Goal: Information Seeking & Learning: Learn about a topic

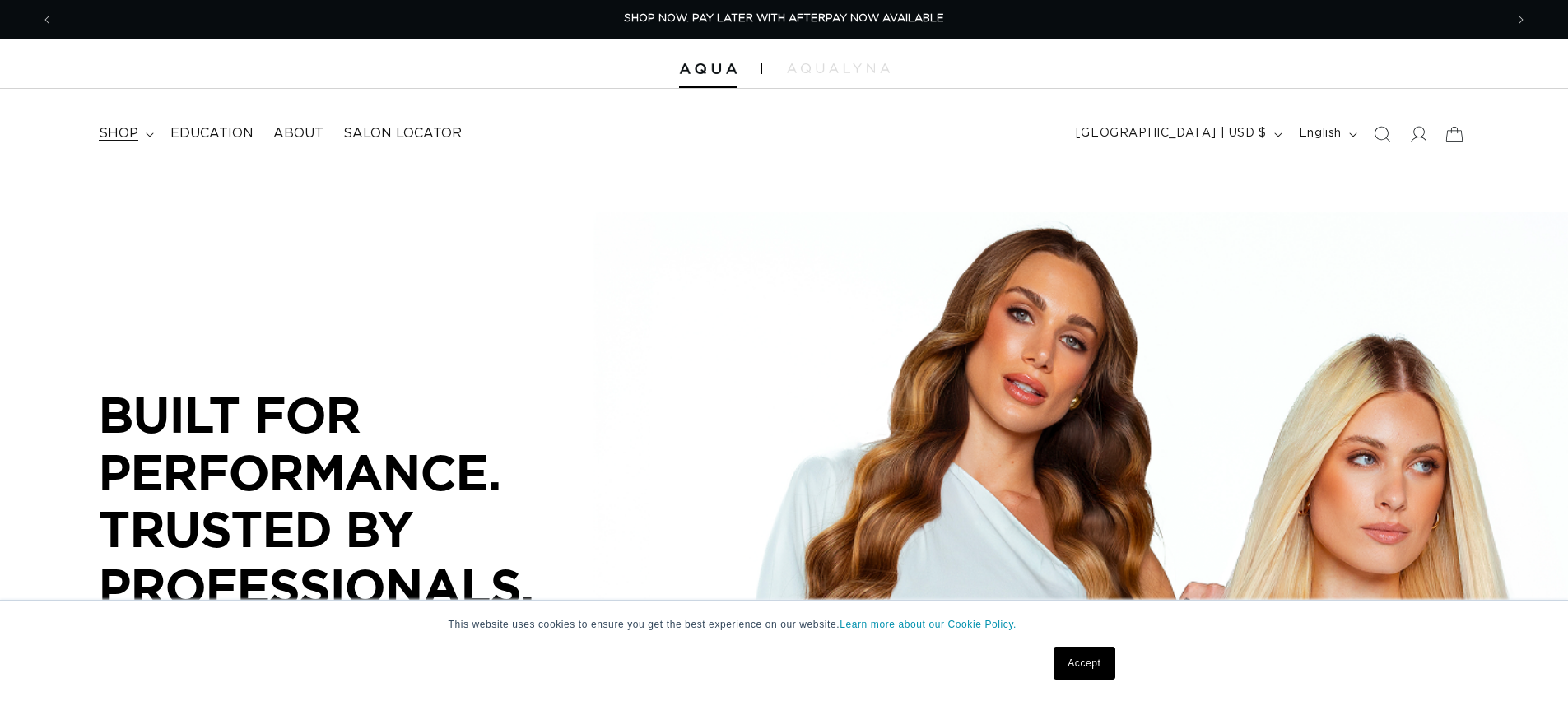
click at [120, 138] on span "shop" at bounding box center [118, 133] width 40 height 17
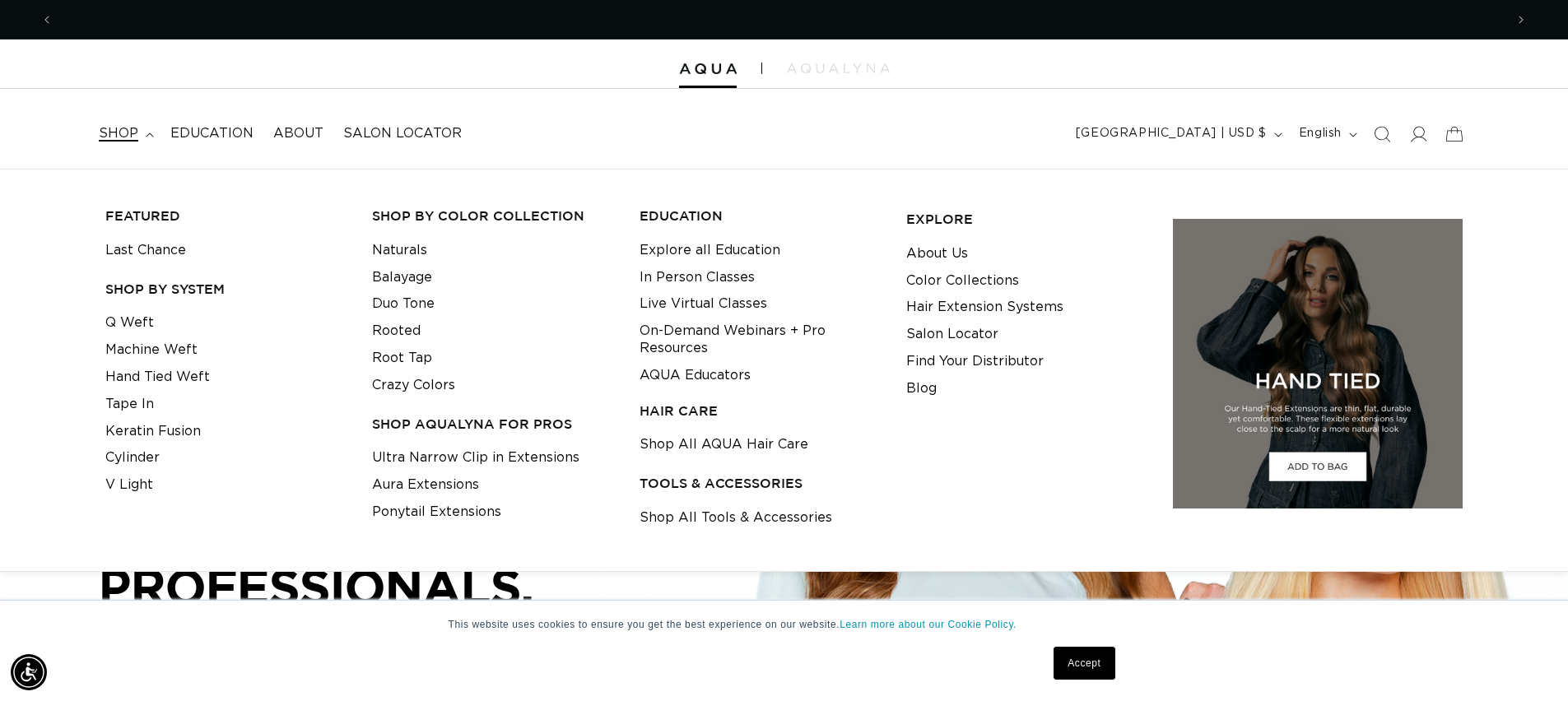
scroll to position [0, 2902]
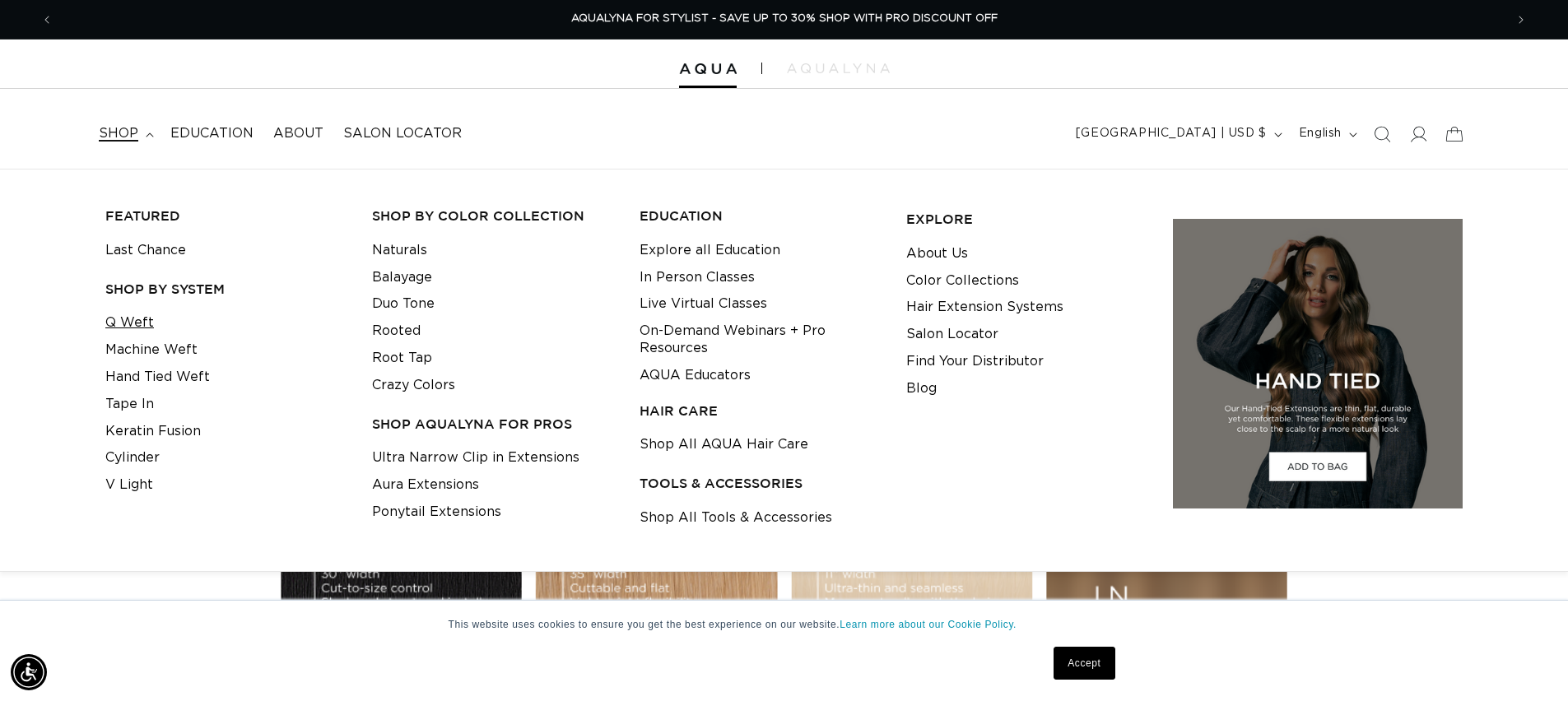
click at [125, 330] on link "Q Weft" at bounding box center [130, 323] width 48 height 27
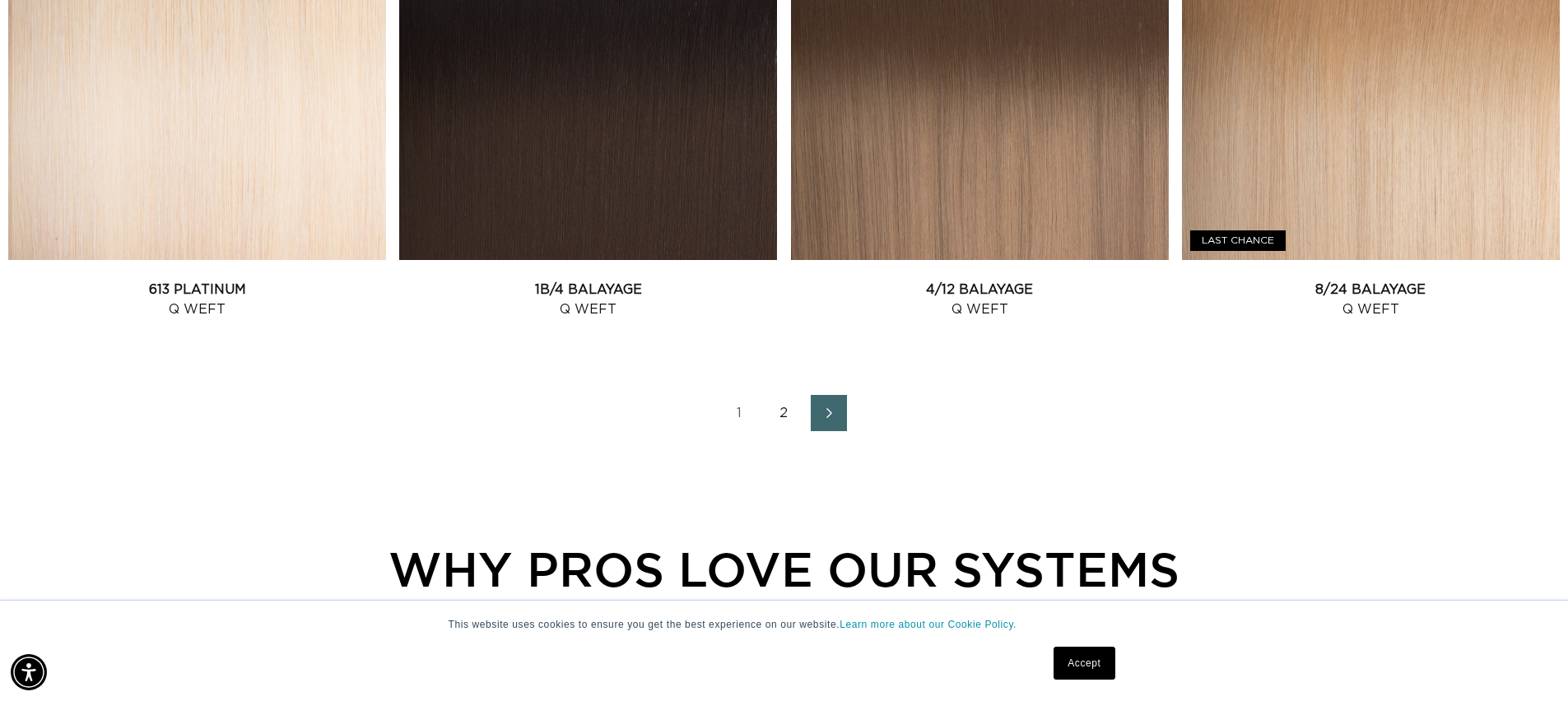
scroll to position [2333, 0]
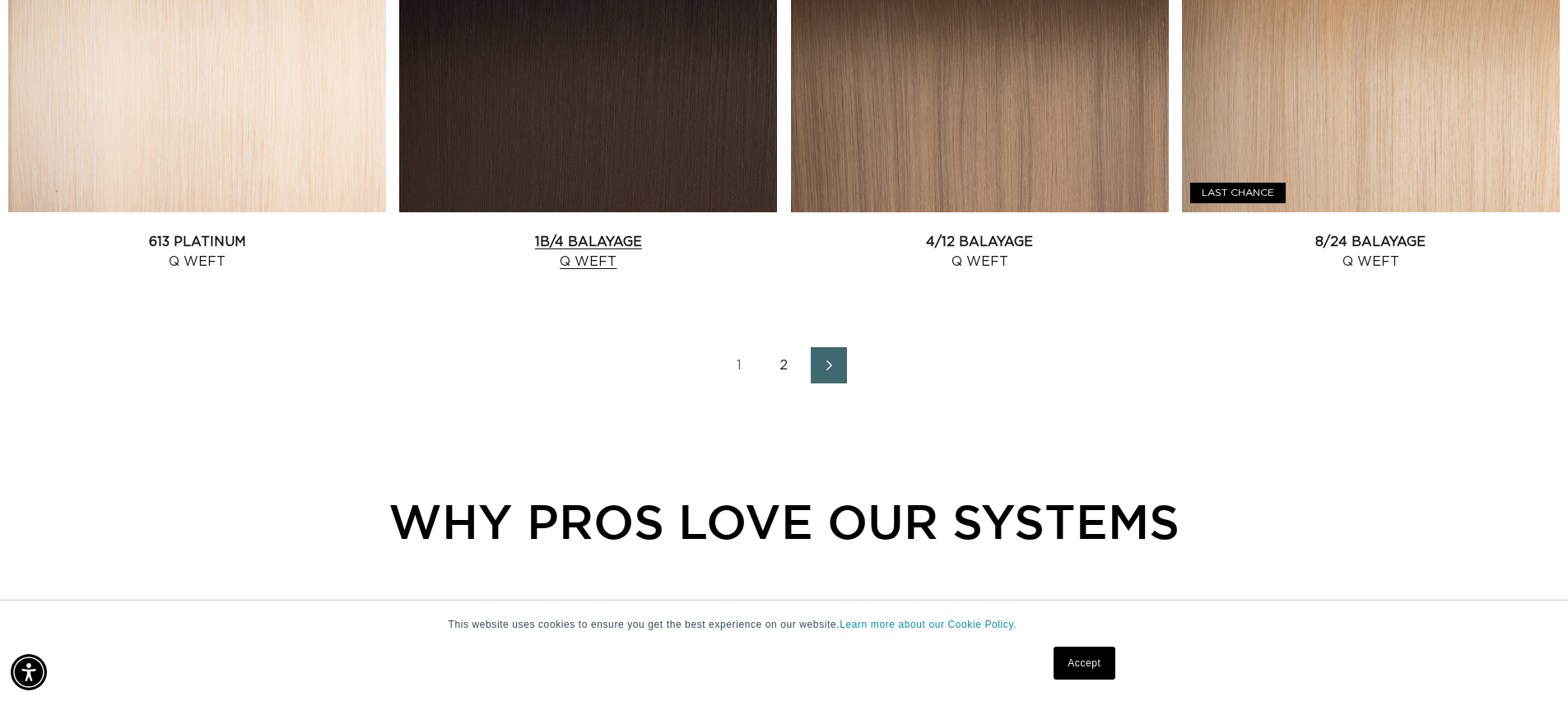
click at [633, 232] on link "1B/4 Balayage Q Weft" at bounding box center [588, 251] width 378 height 40
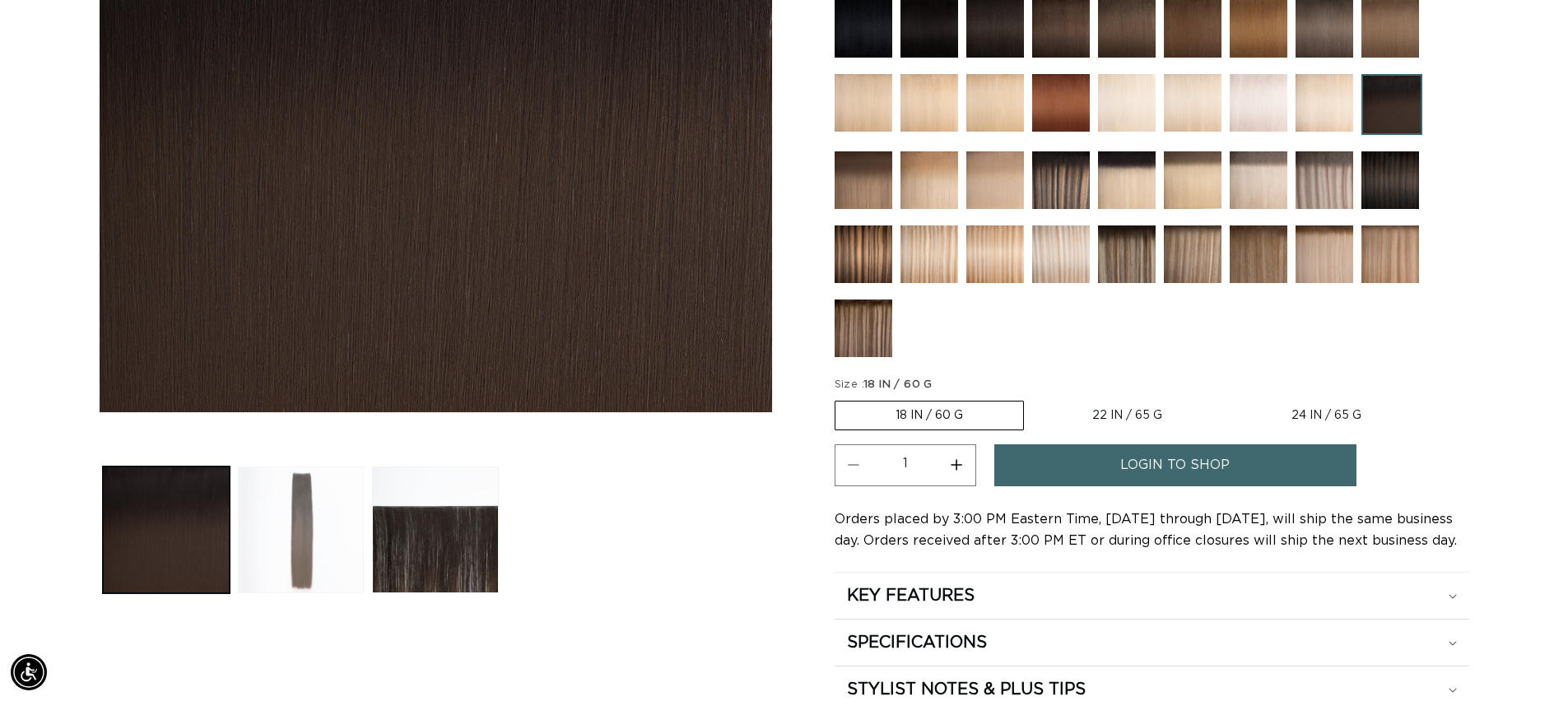
click at [327, 522] on button "Load image 2 in gallery view" at bounding box center [301, 530] width 127 height 127
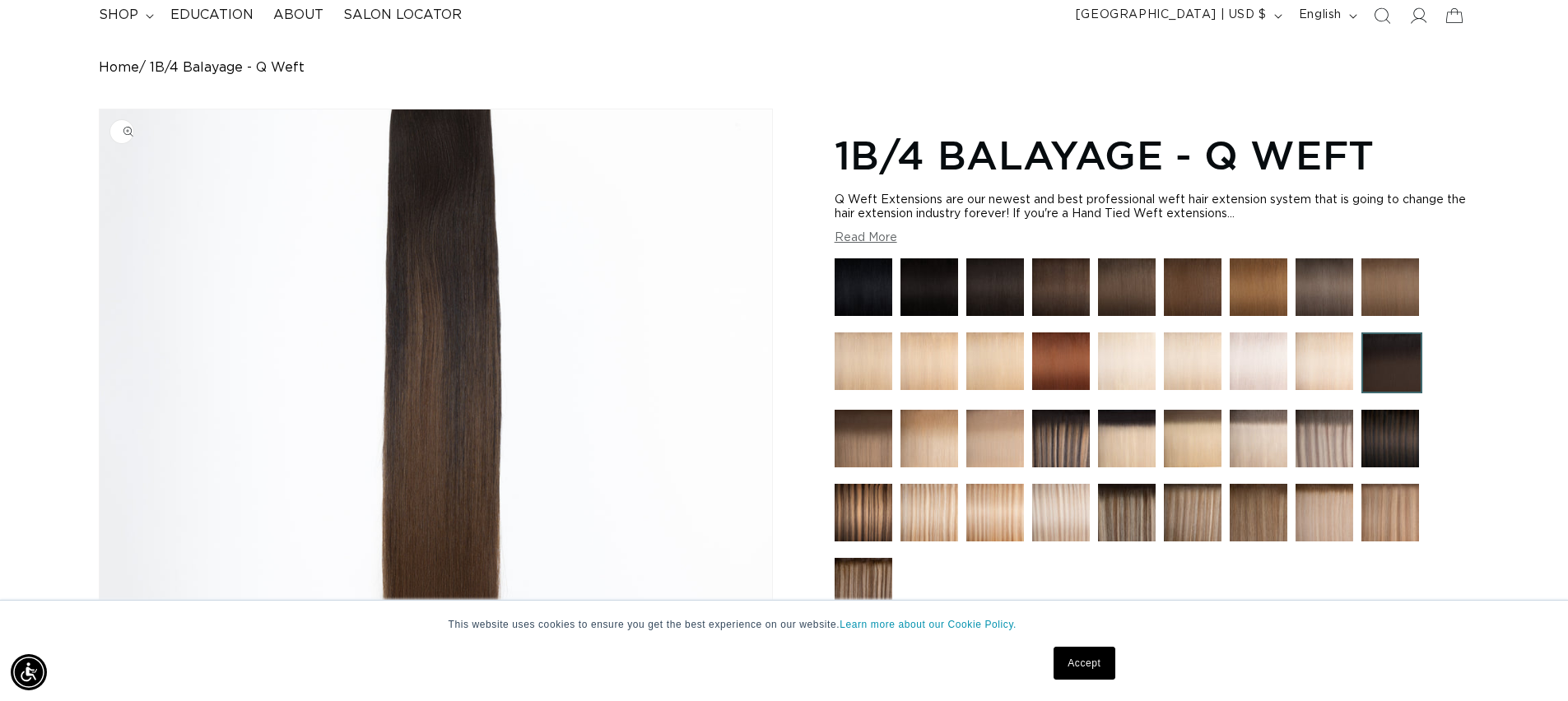
scroll to position [0, 2902]
click at [513, 194] on img "Gallery Viewer" at bounding box center [436, 390] width 673 height 562
click at [124, 10] on span "shop" at bounding box center [118, 15] width 40 height 17
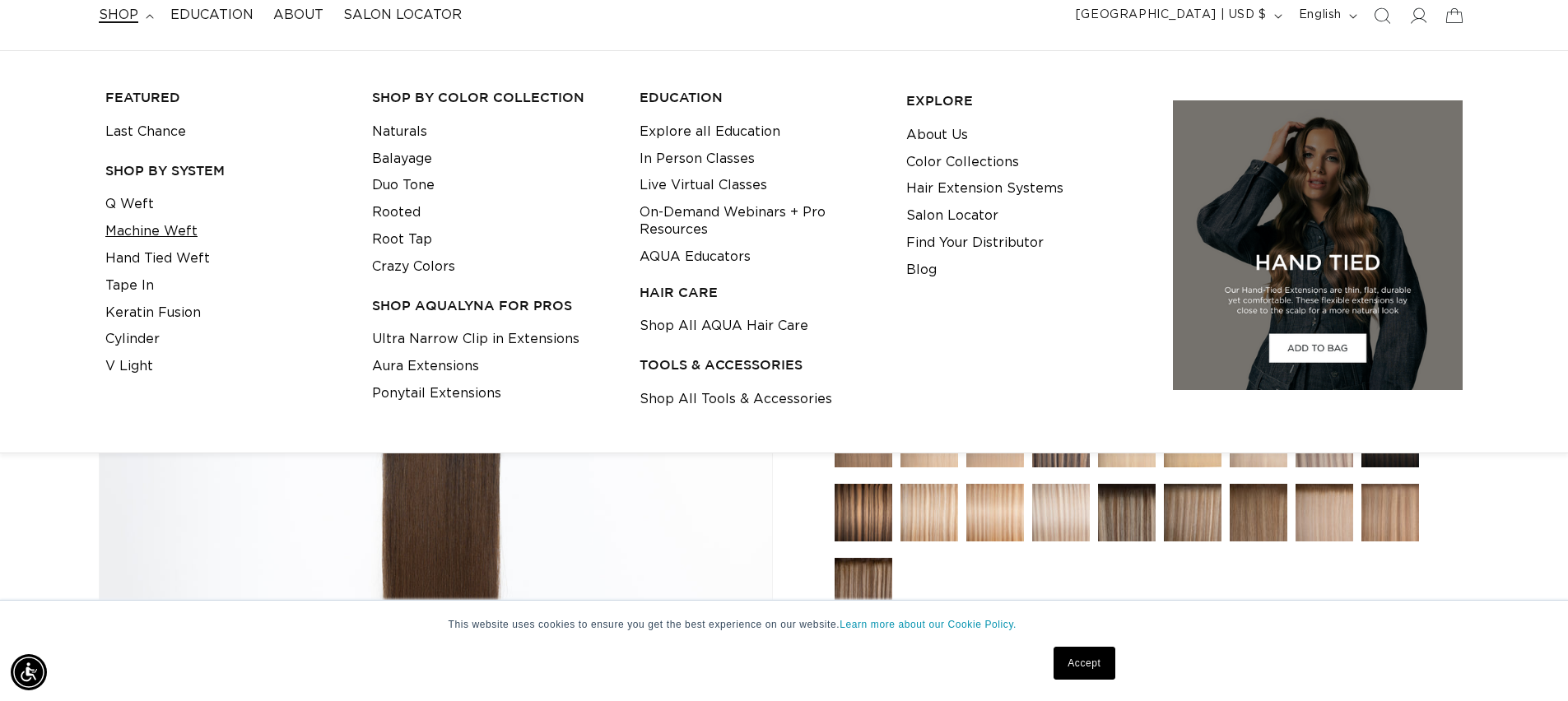
scroll to position [0, 1451]
click at [135, 232] on link "Machine Weft" at bounding box center [151, 232] width 92 height 27
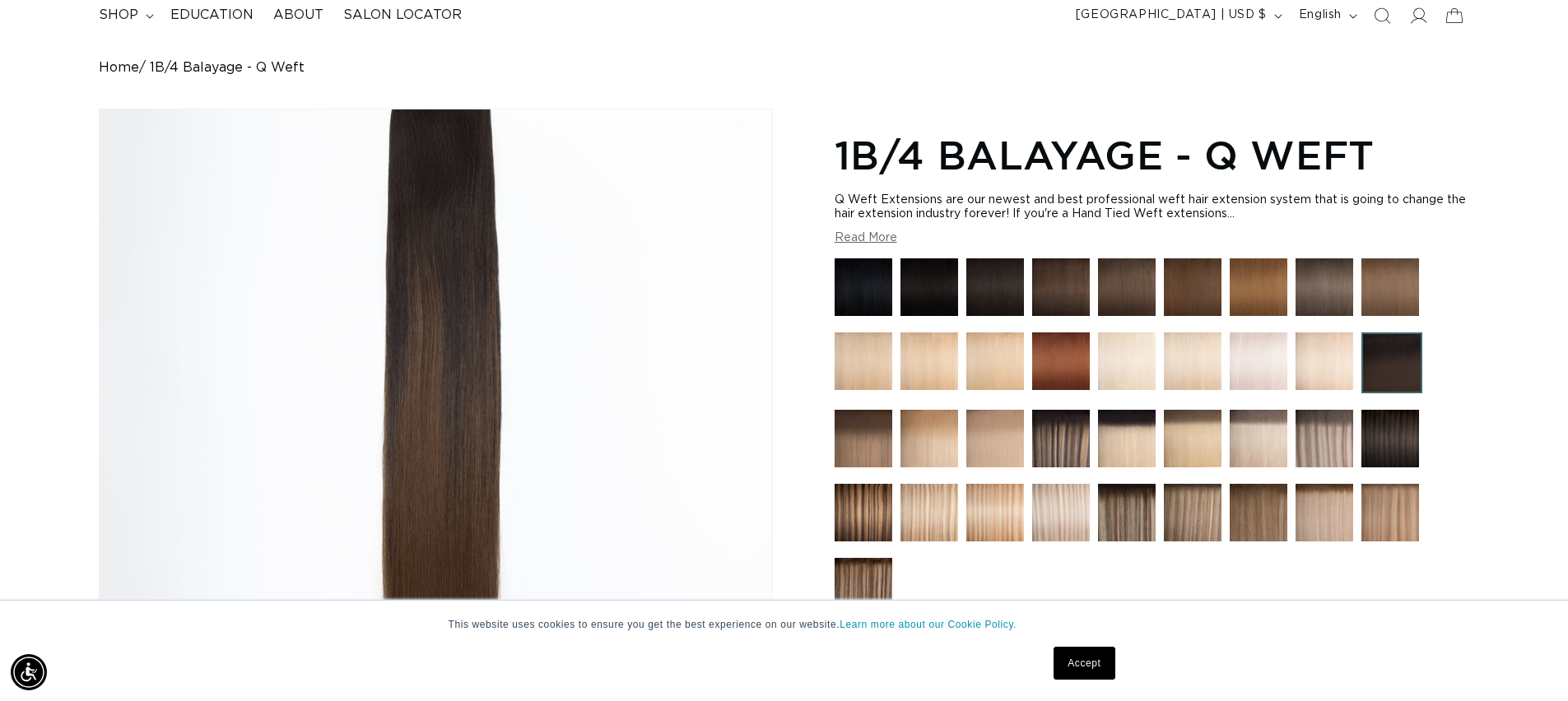
scroll to position [0, 2902]
click at [147, 23] on summary "shop" at bounding box center [125, 15] width 72 height 37
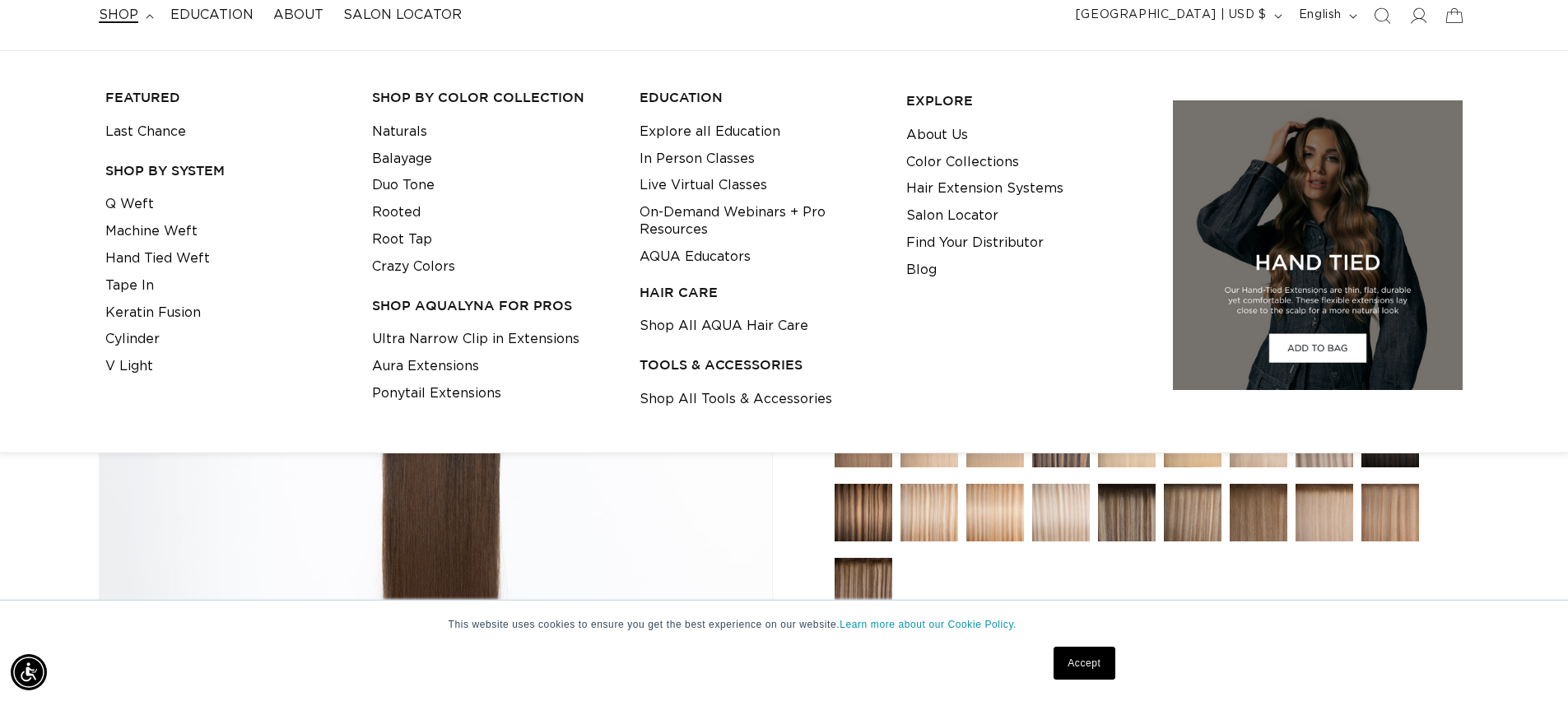
scroll to position [0, 1451]
click at [161, 253] on link "Hand Tied Weft" at bounding box center [158, 259] width 104 height 27
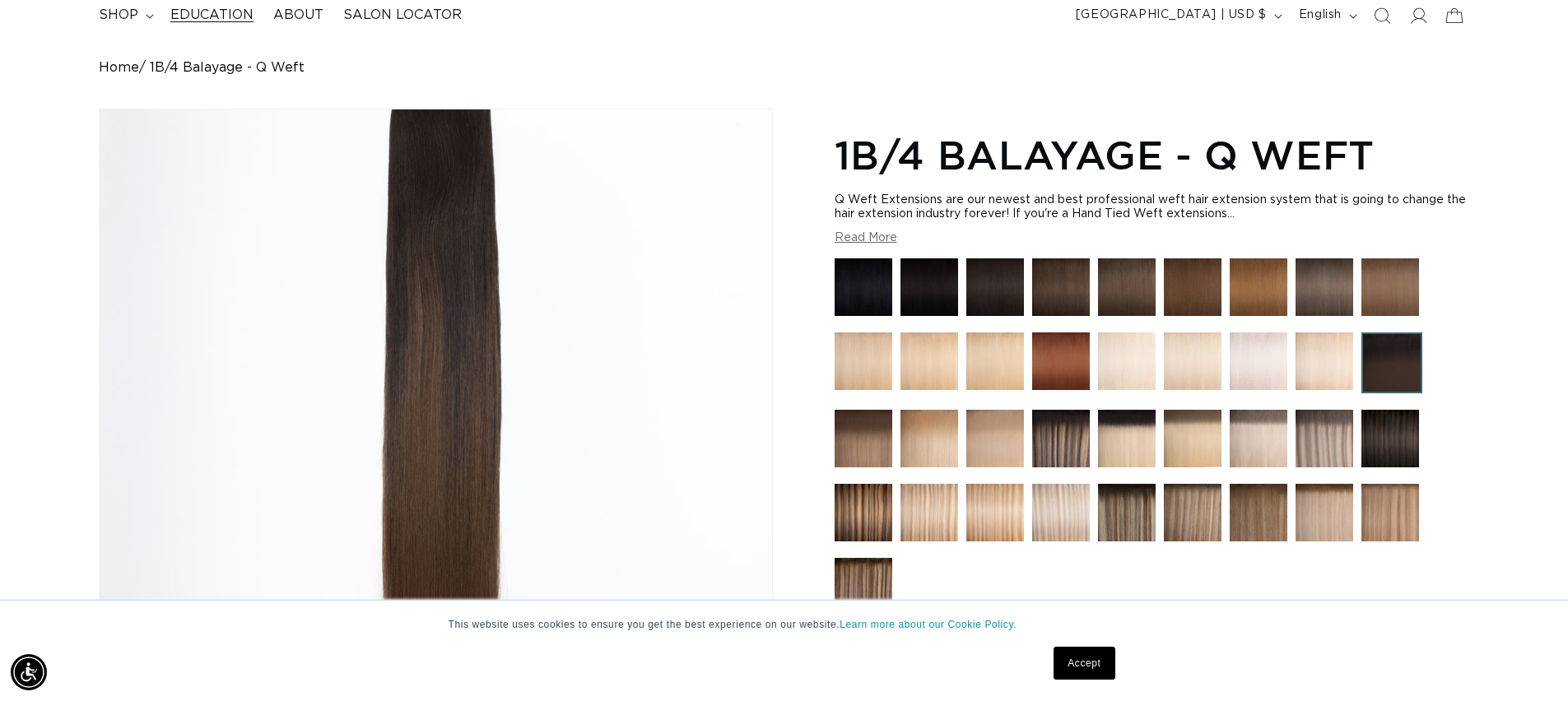
scroll to position [0, 2902]
click at [141, 20] on summary "shop" at bounding box center [125, 15] width 72 height 37
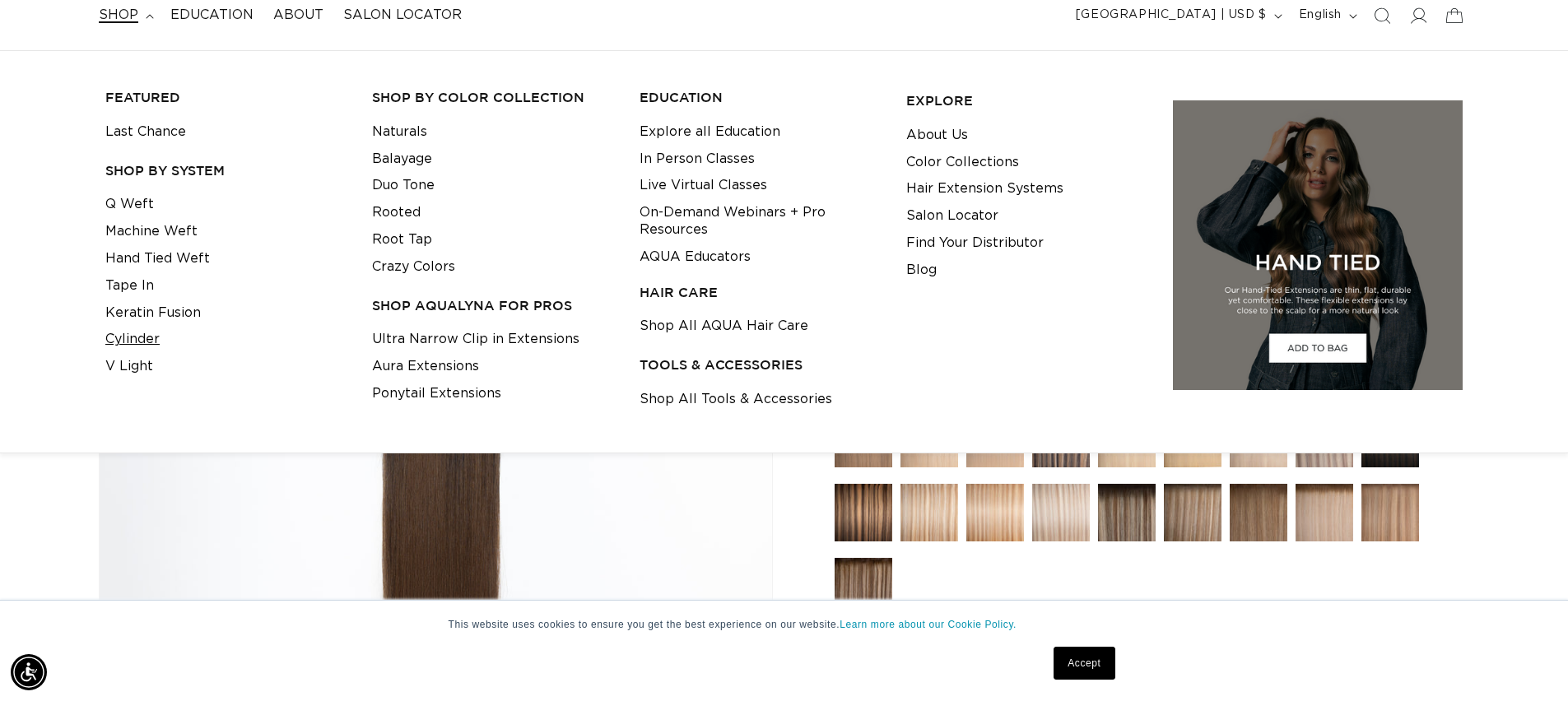
scroll to position [0, 1451]
click at [143, 279] on link "Tape In" at bounding box center [130, 286] width 48 height 27
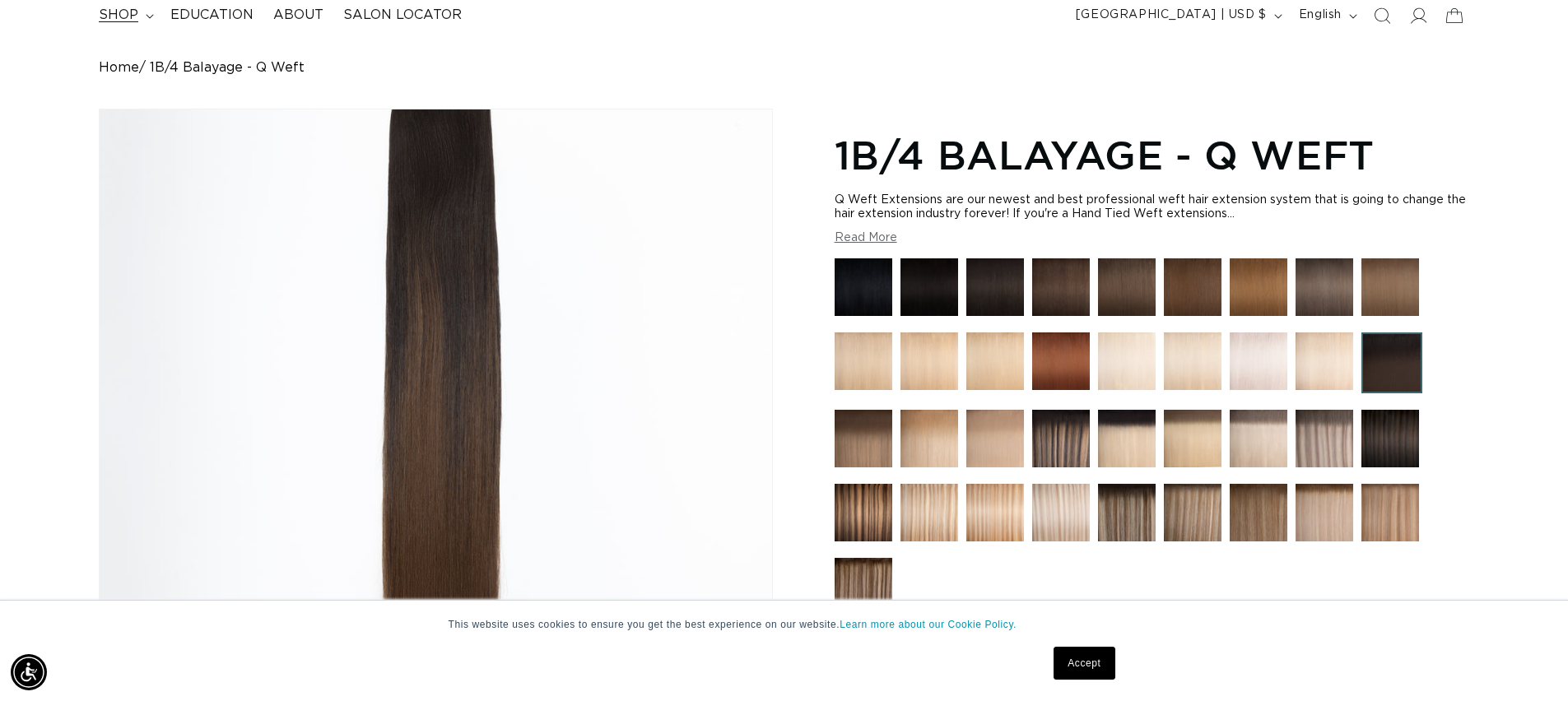
click at [134, 19] on span "shop" at bounding box center [118, 15] width 40 height 17
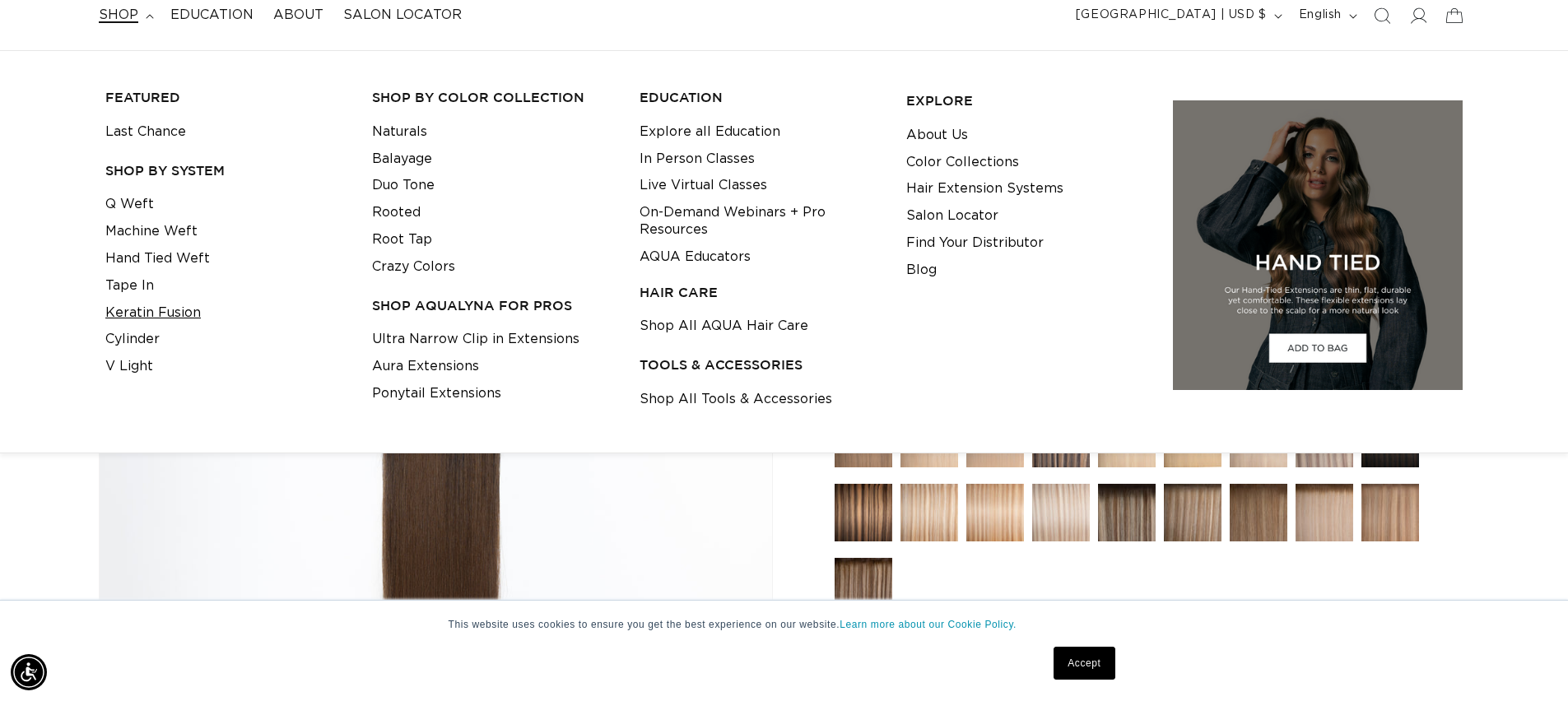
scroll to position [0, 2902]
click at [169, 312] on link "Keratin Fusion" at bounding box center [153, 313] width 96 height 27
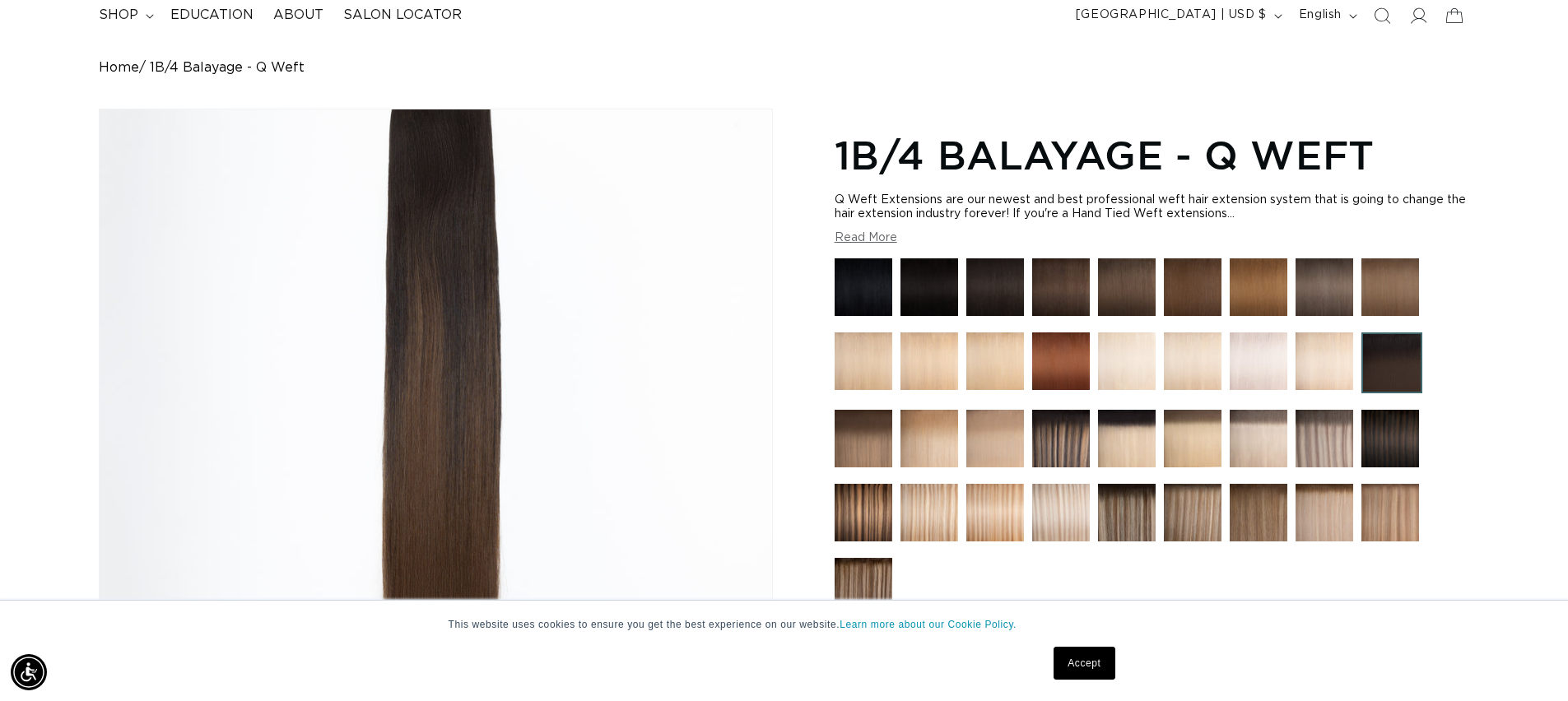
scroll to position [0, 1451]
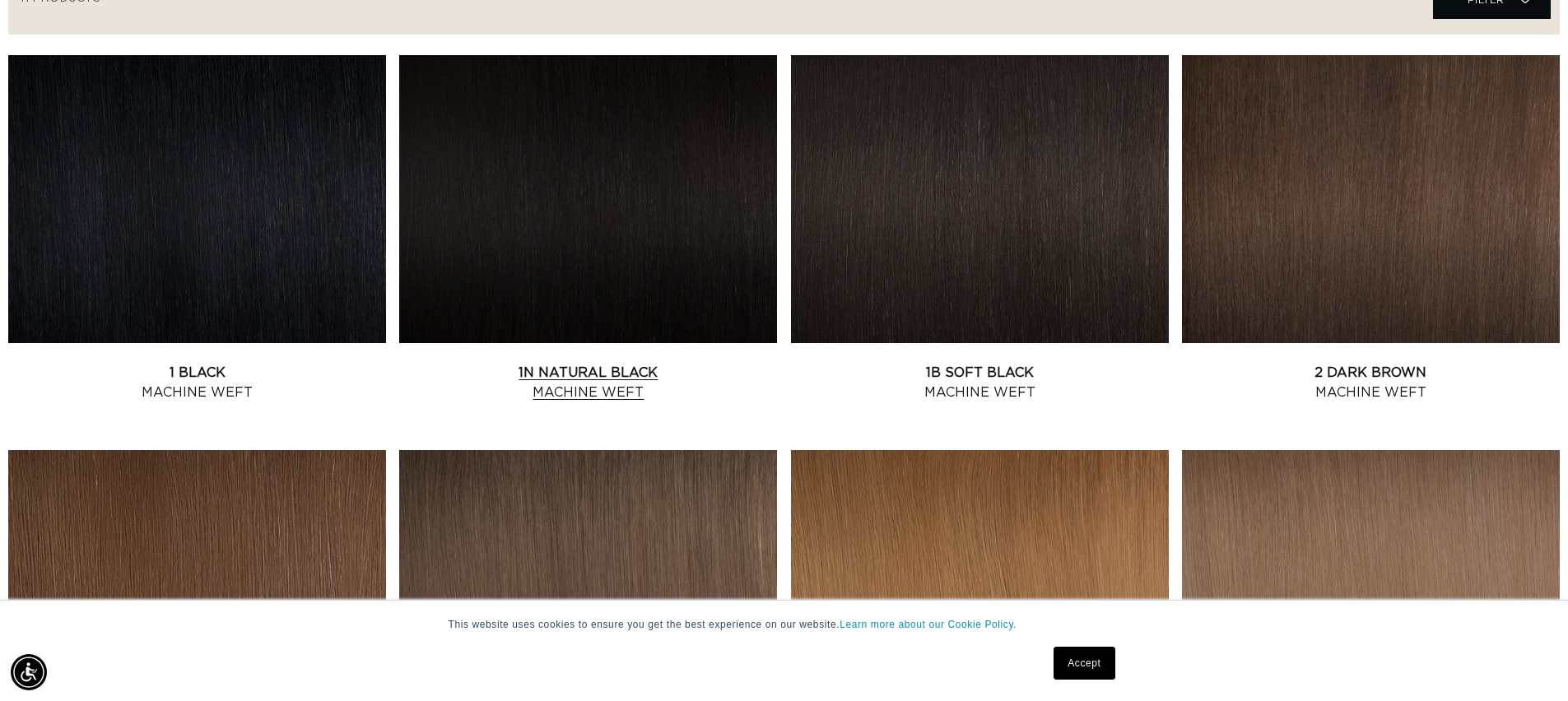
scroll to position [0, 1451]
click at [708, 363] on link "1N Natural Black Machine Weft" at bounding box center [588, 382] width 378 height 40
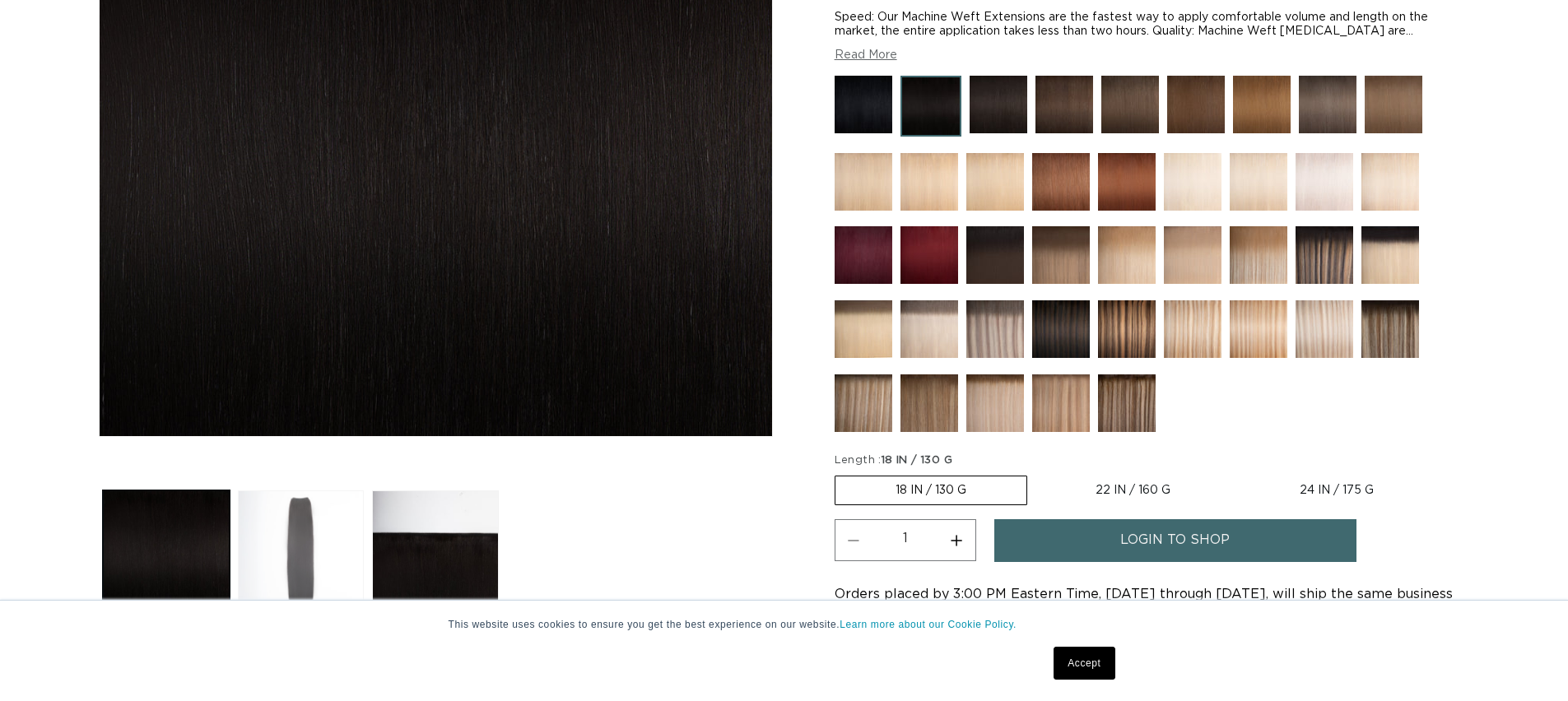
click at [314, 527] on button "Load image 2 in gallery view" at bounding box center [301, 553] width 127 height 127
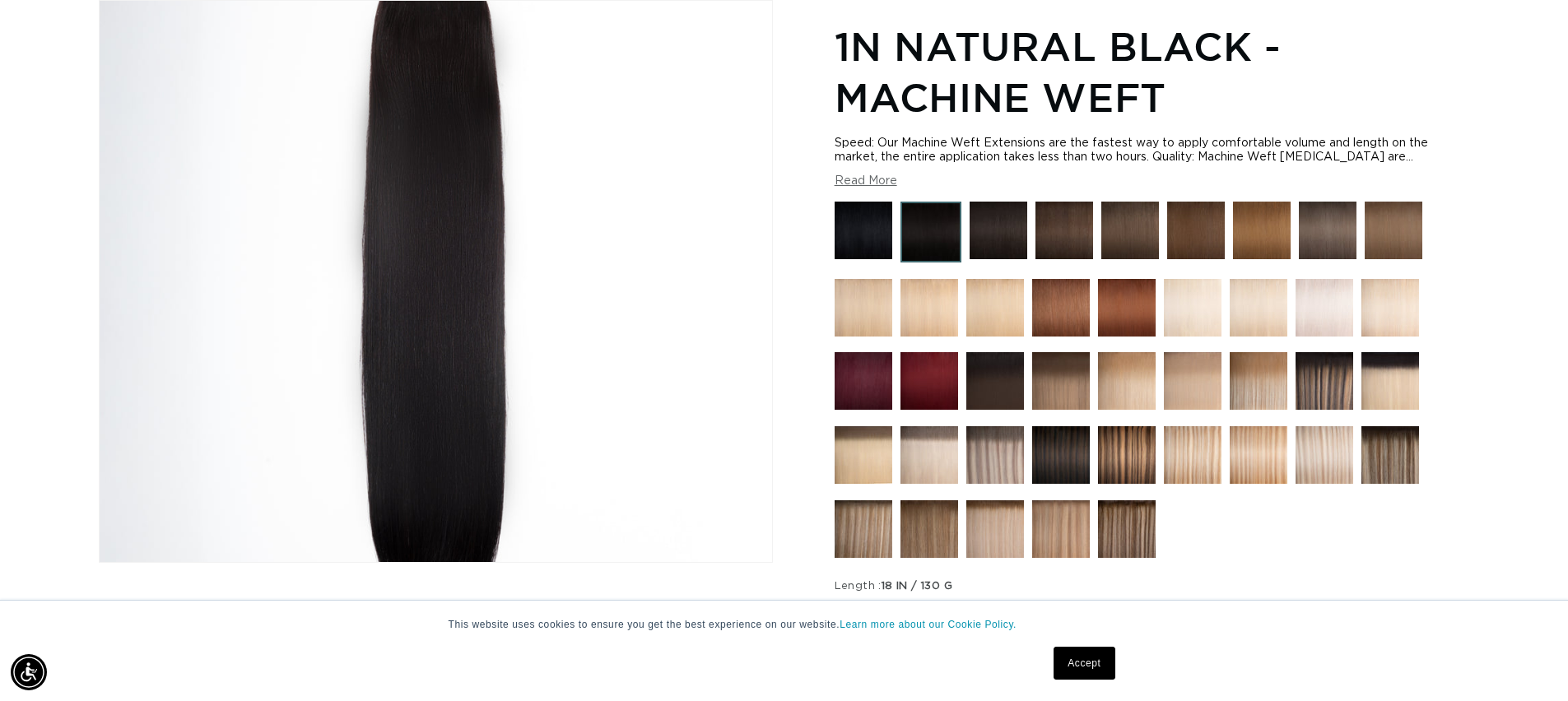
scroll to position [0, 1451]
click at [454, 47] on img "Gallery Viewer" at bounding box center [436, 281] width 673 height 562
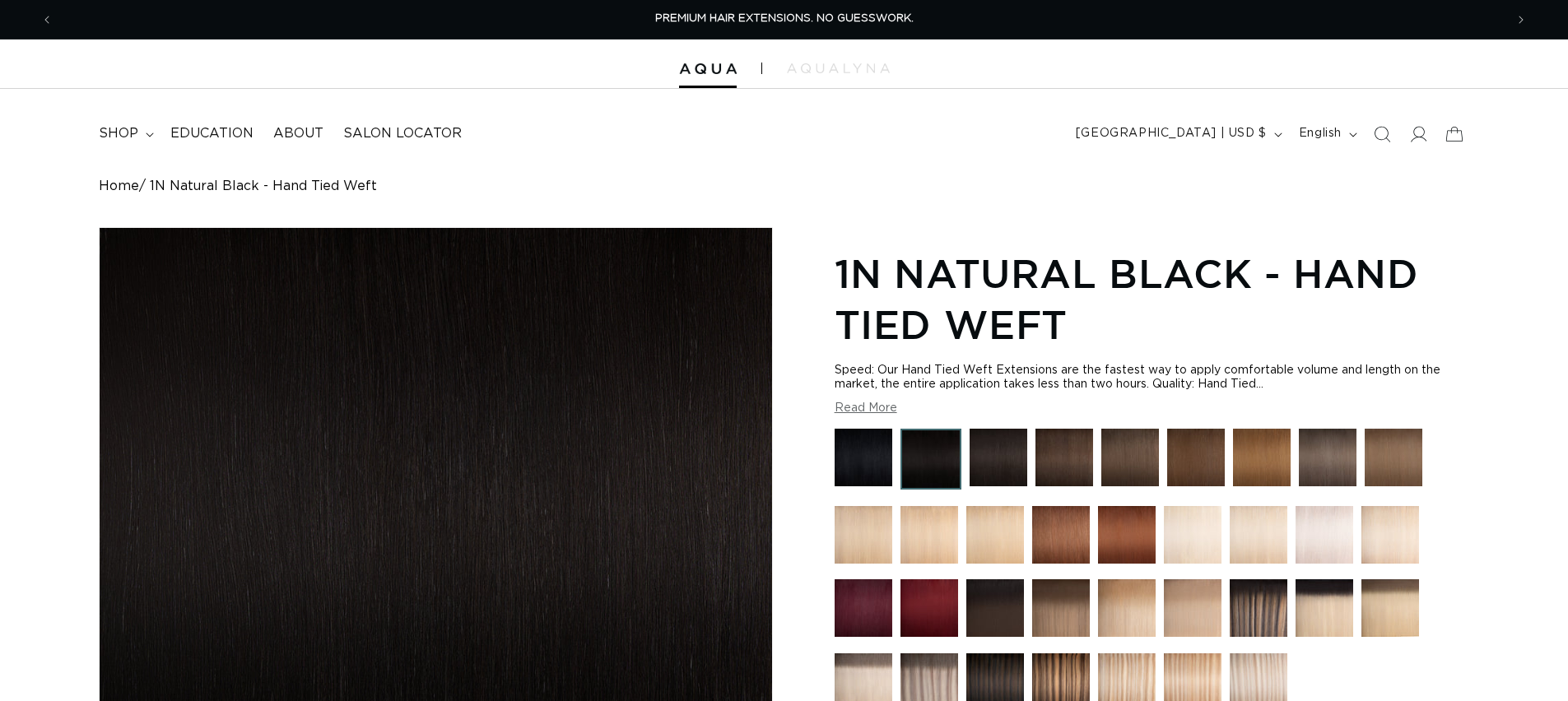
click at [512, 259] on img "Gallery Viewer" at bounding box center [436, 509] width 673 height 562
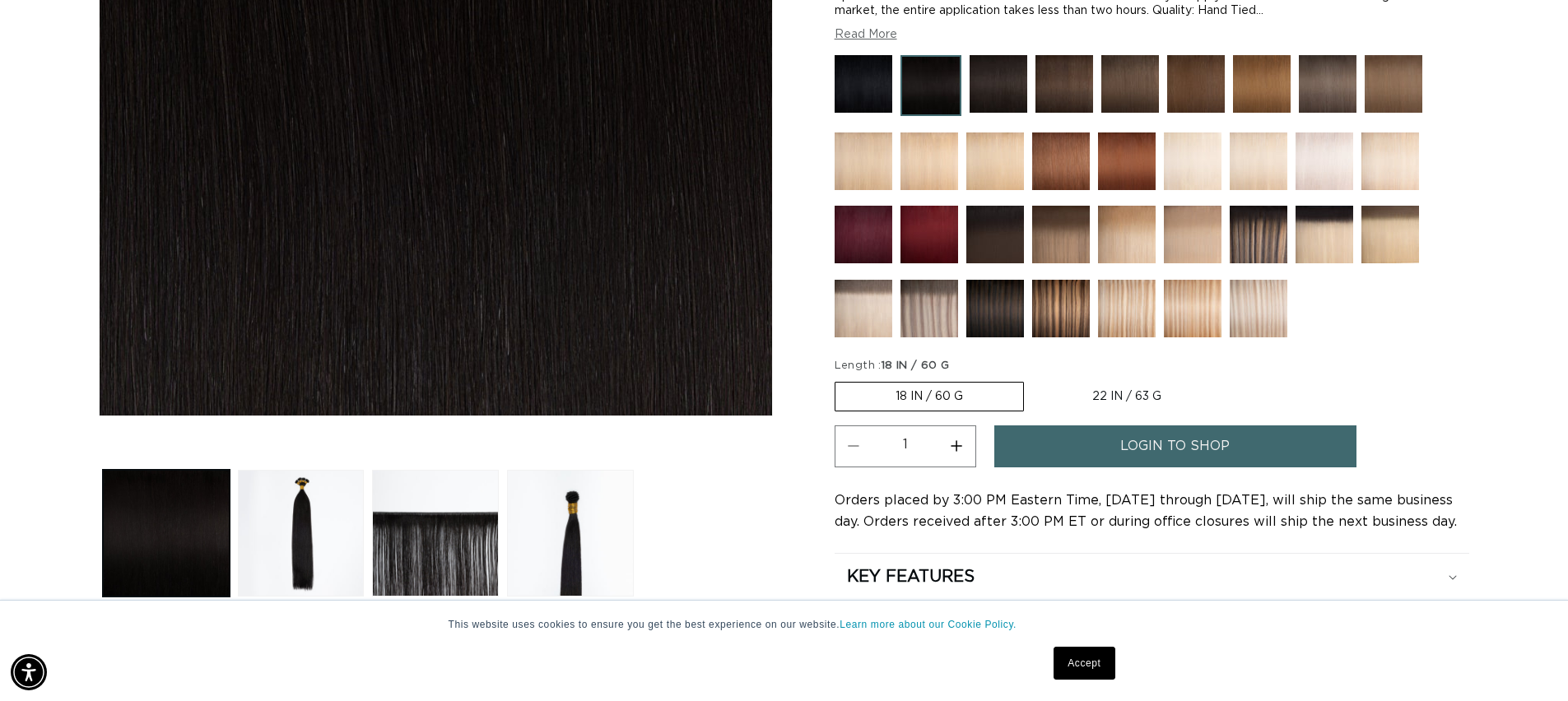
scroll to position [381, 0]
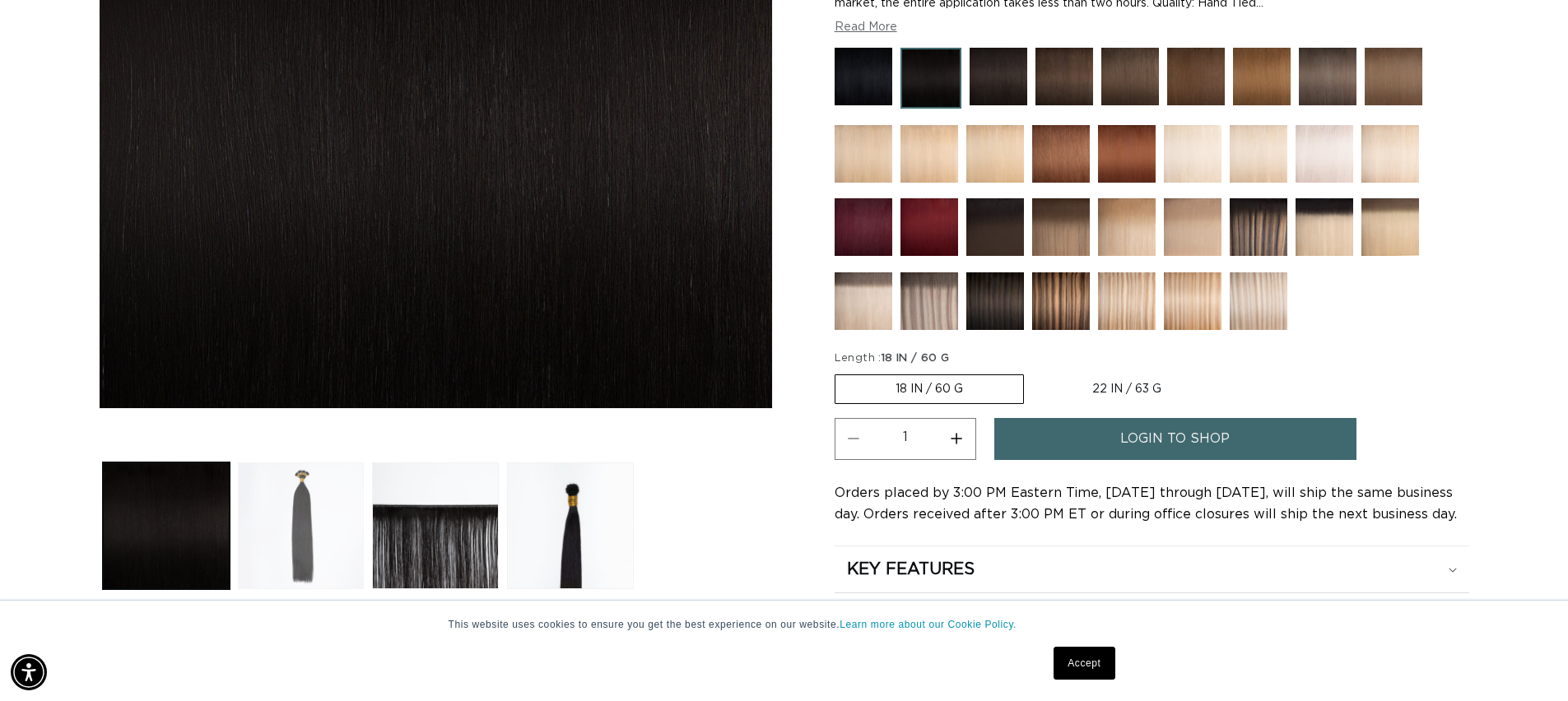
click at [313, 531] on button "Load image 2 in gallery view" at bounding box center [301, 525] width 127 height 127
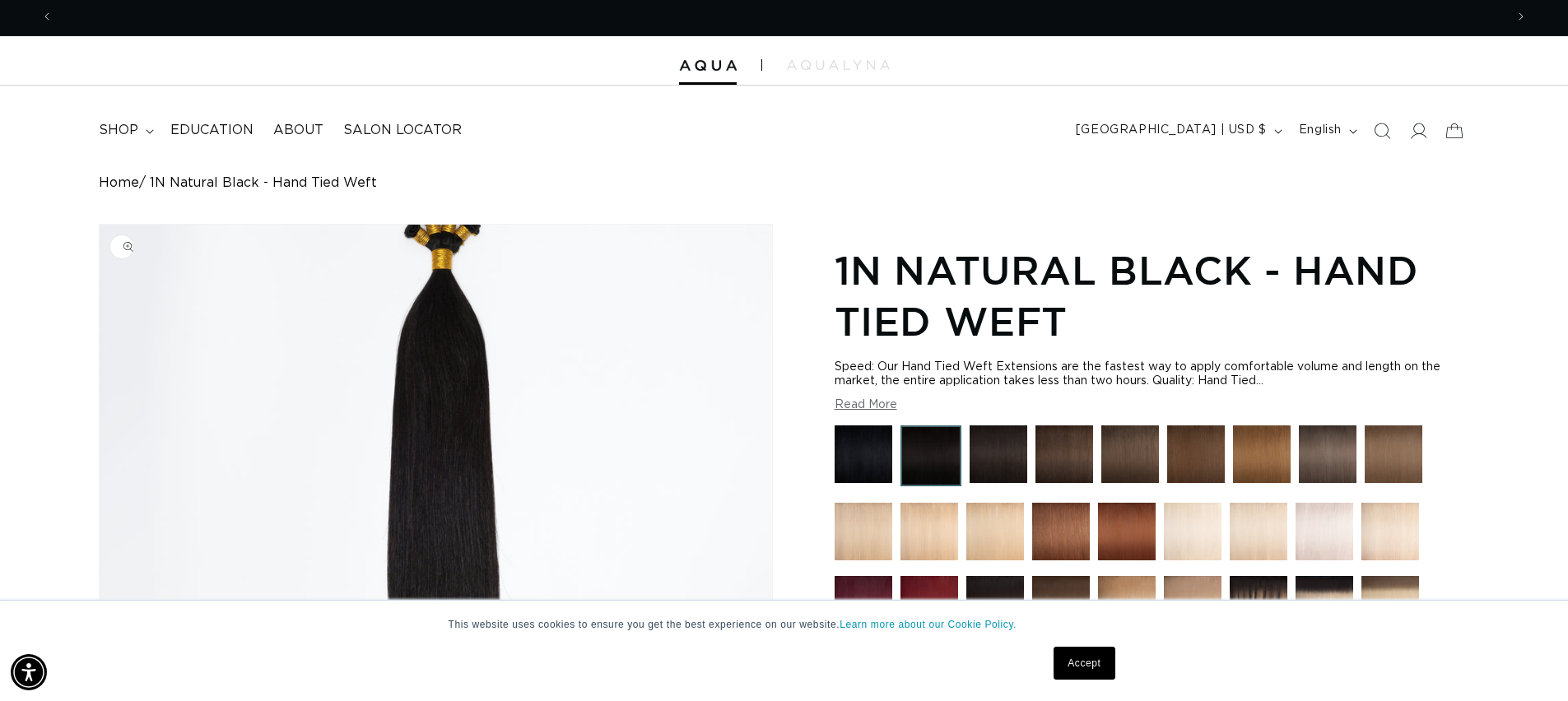
scroll to position [0, 2902]
click at [462, 274] on img "Gallery Viewer" at bounding box center [436, 505] width 673 height 562
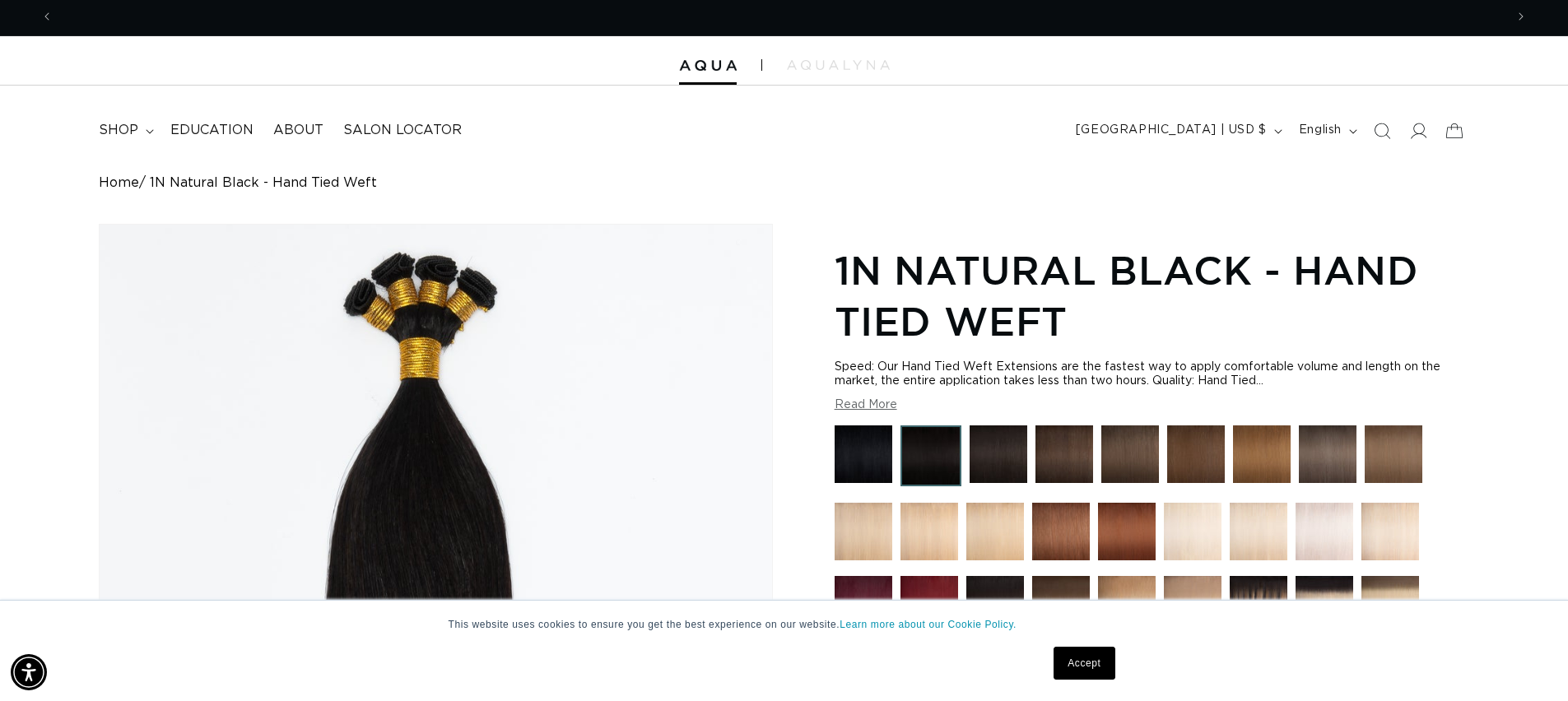
scroll to position [0, 1451]
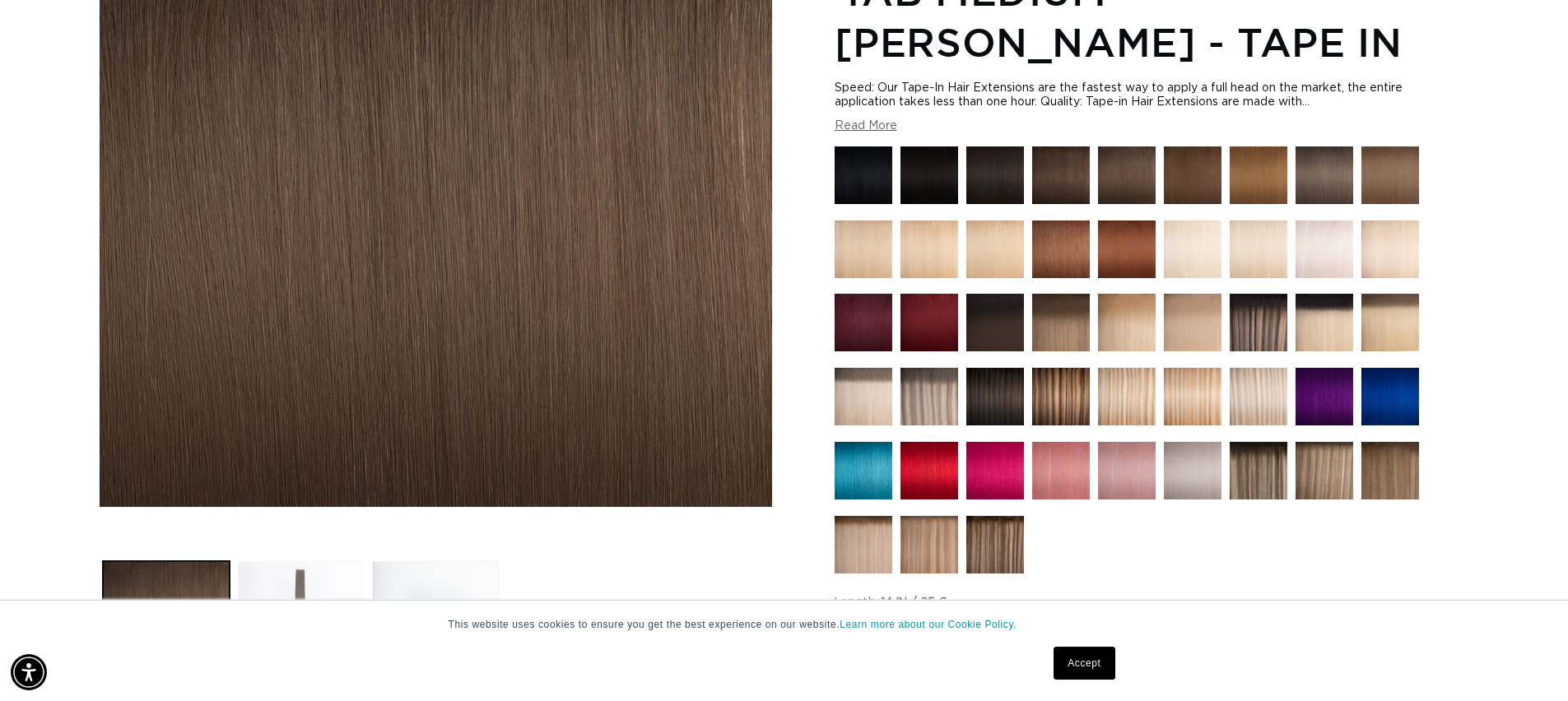
click at [350, 580] on button "Load image 2 in gallery view" at bounding box center [301, 625] width 127 height 127
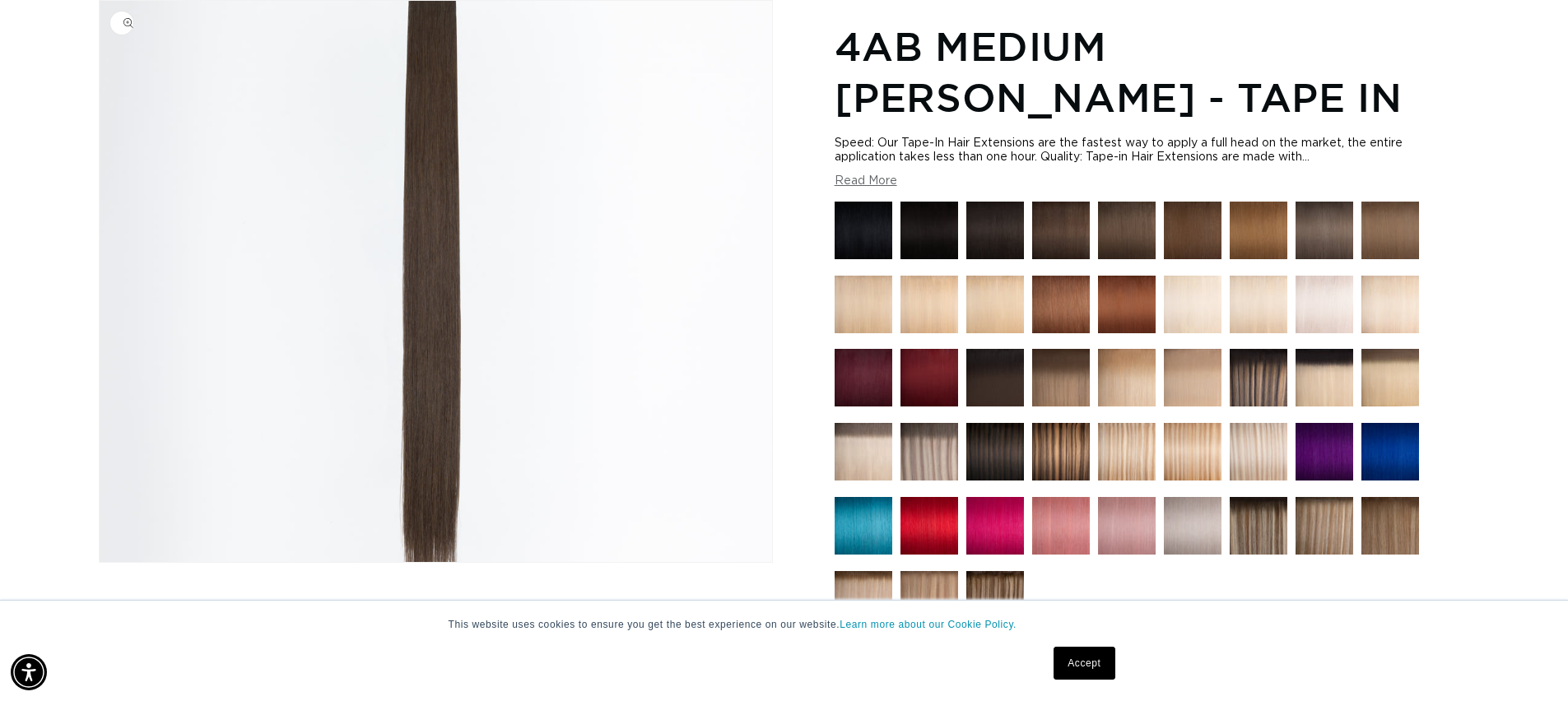
scroll to position [0, 1451]
click at [433, 44] on img "Gallery Viewer" at bounding box center [436, 281] width 673 height 562
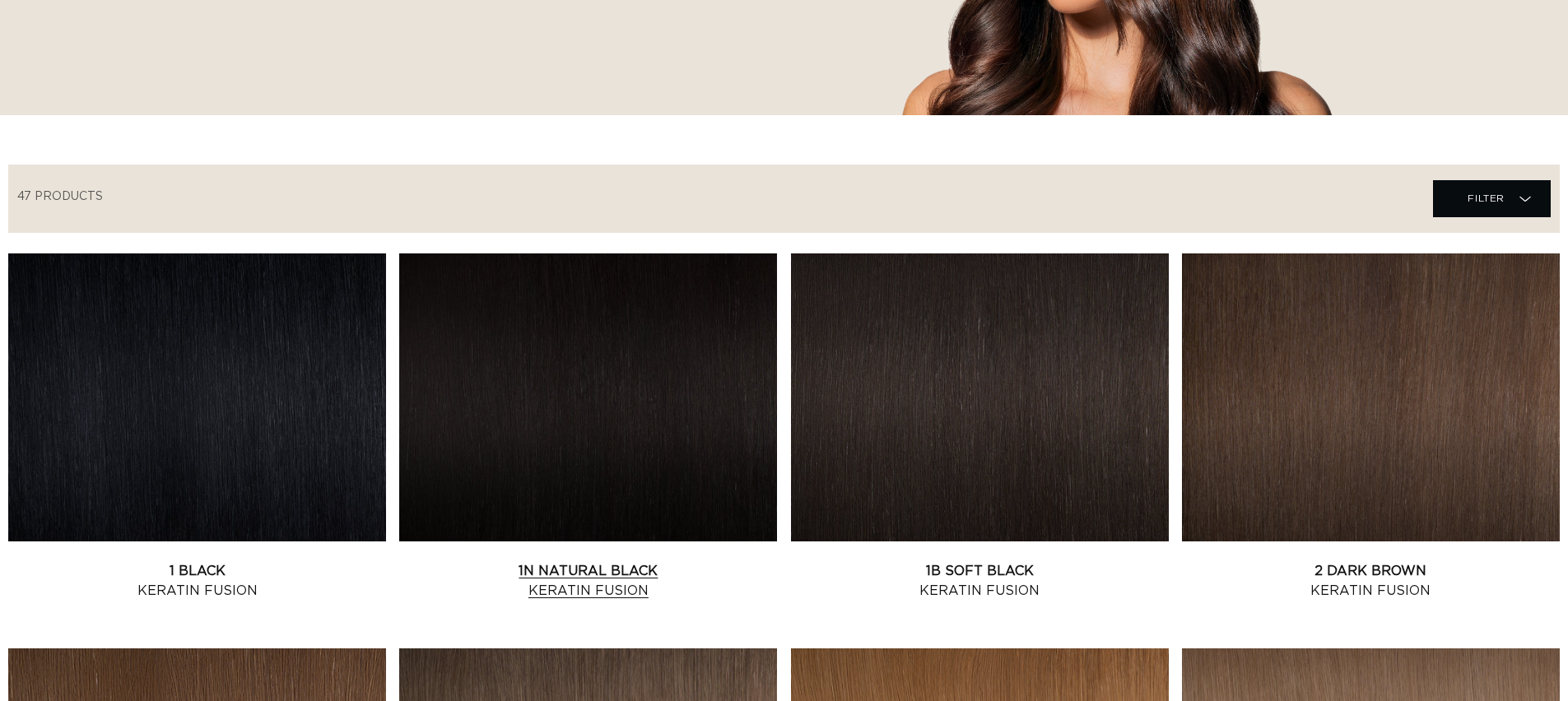
click at [477, 562] on link "1N Natural Black Keratin Fusion" at bounding box center [588, 581] width 378 height 40
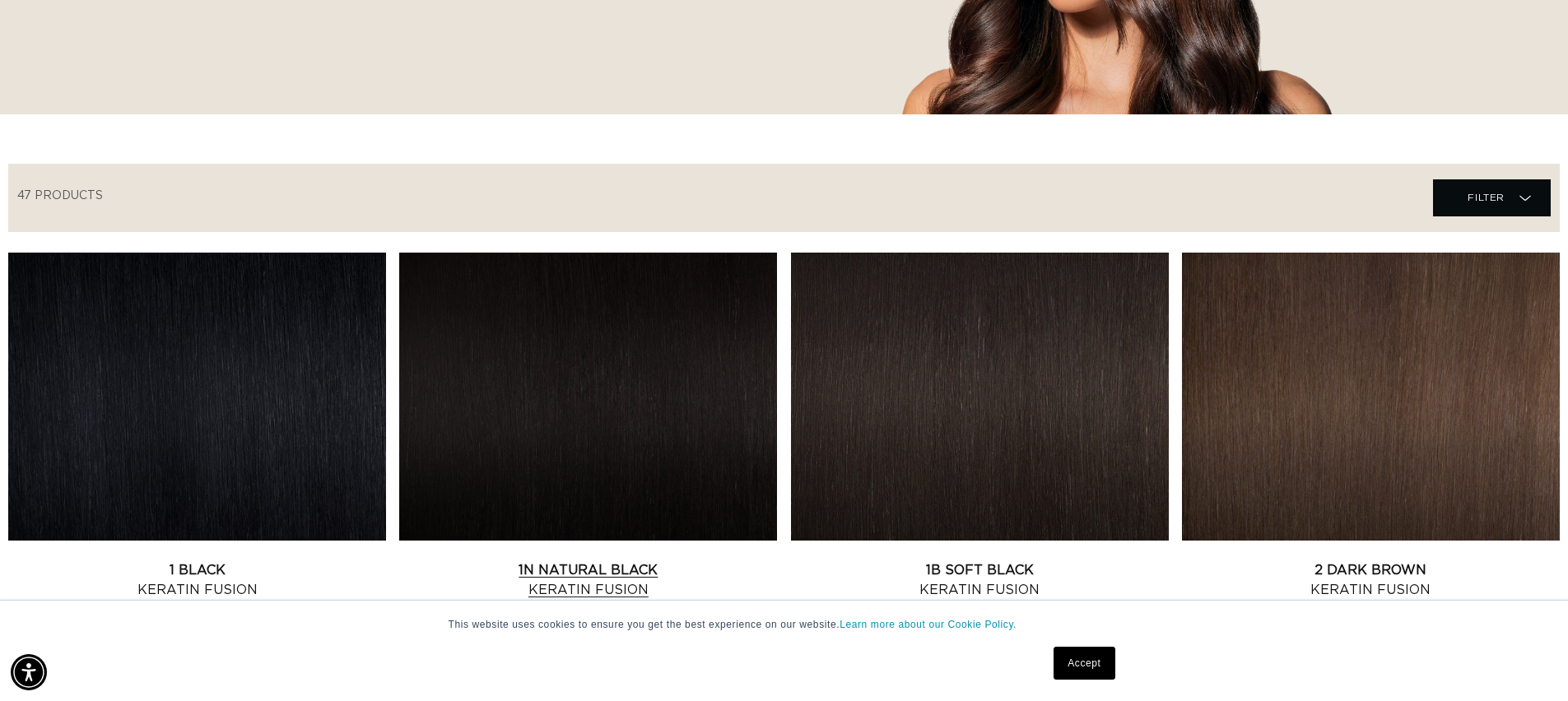
scroll to position [0, 1451]
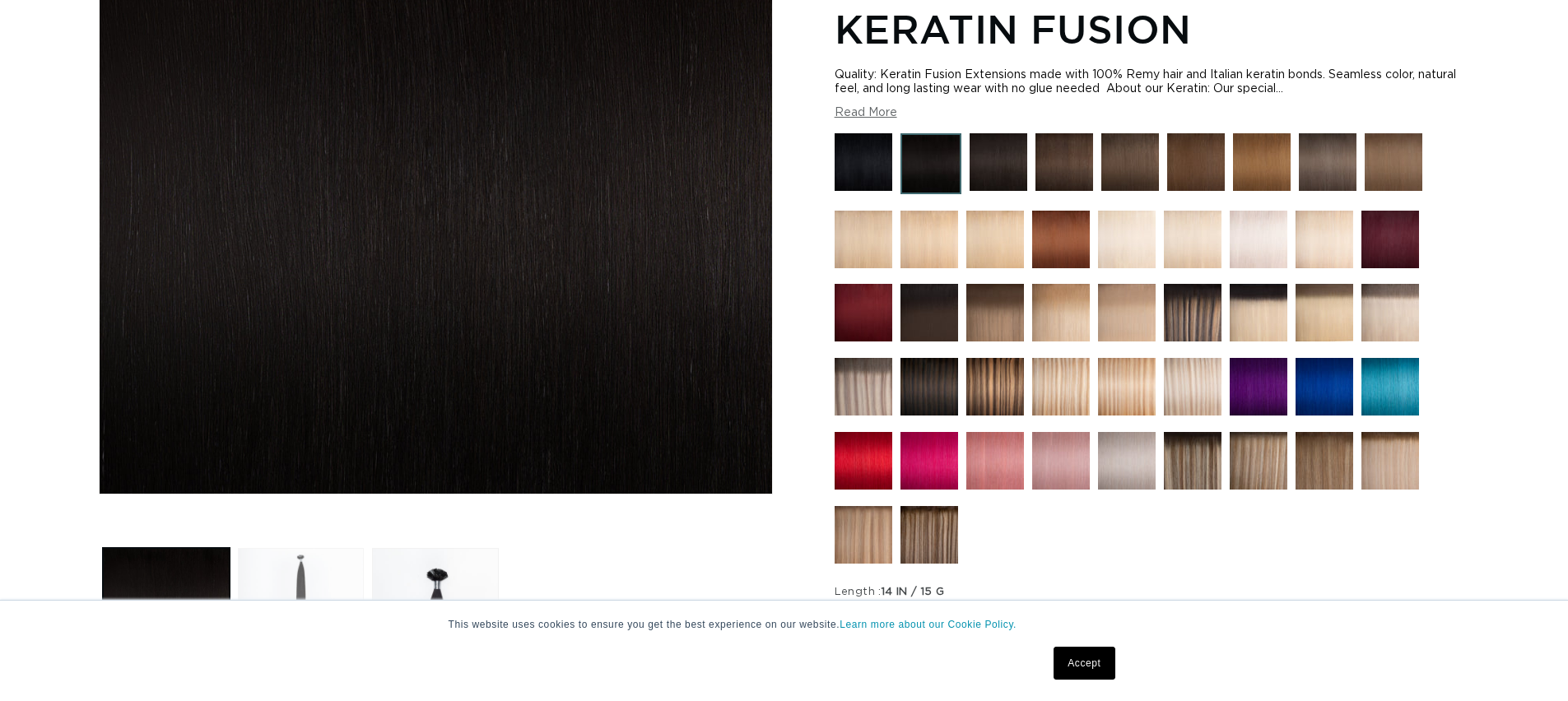
scroll to position [304, 0]
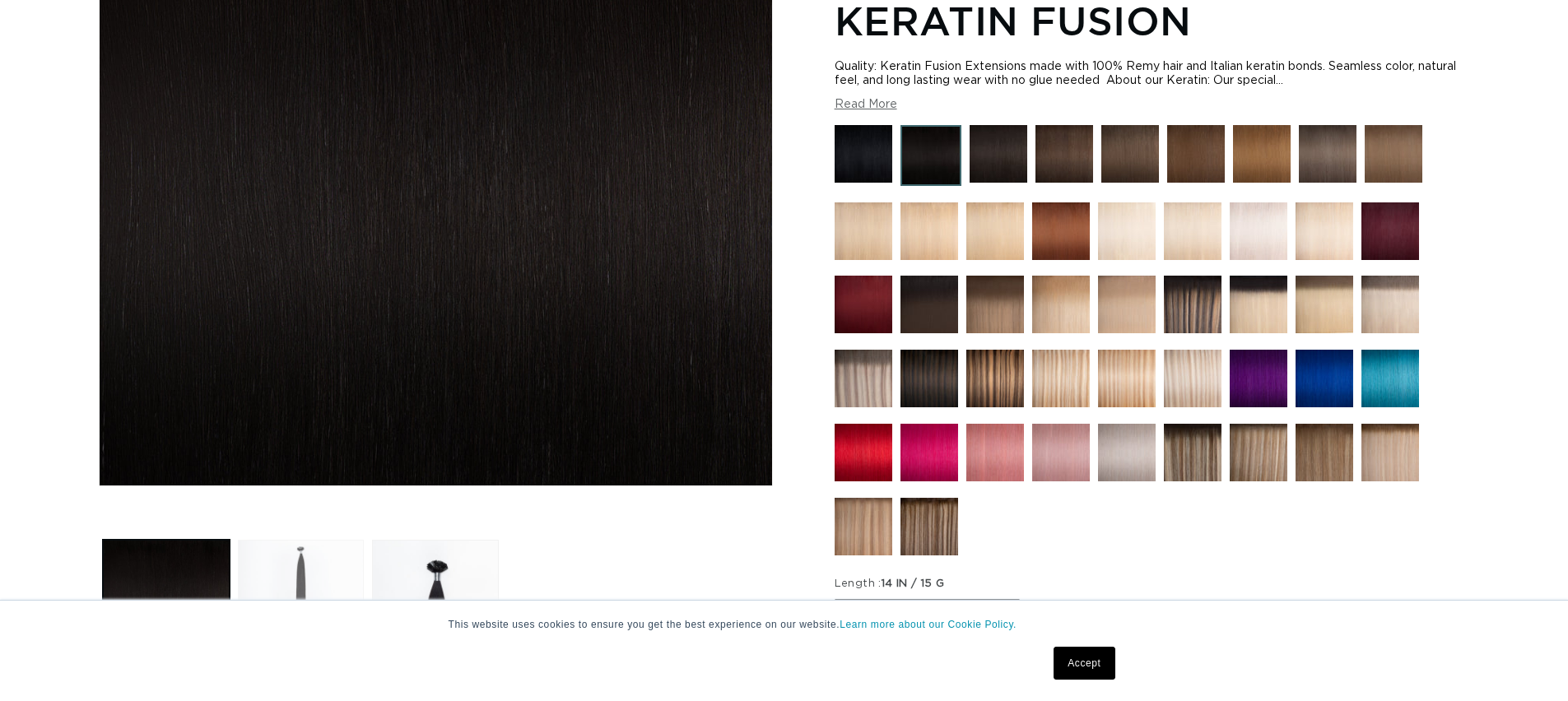
click at [328, 545] on button "Load image 2 in gallery view" at bounding box center [301, 602] width 127 height 127
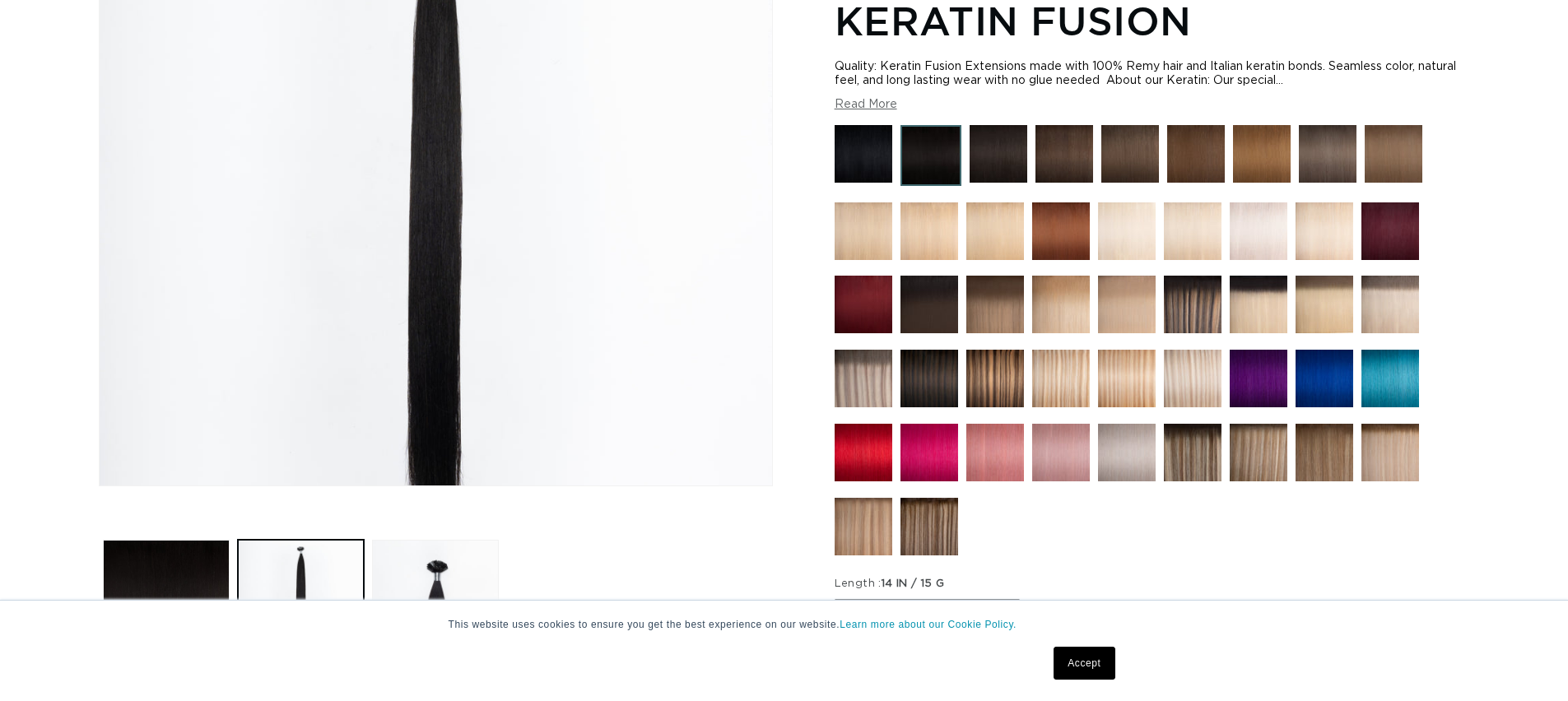
scroll to position [227, 0]
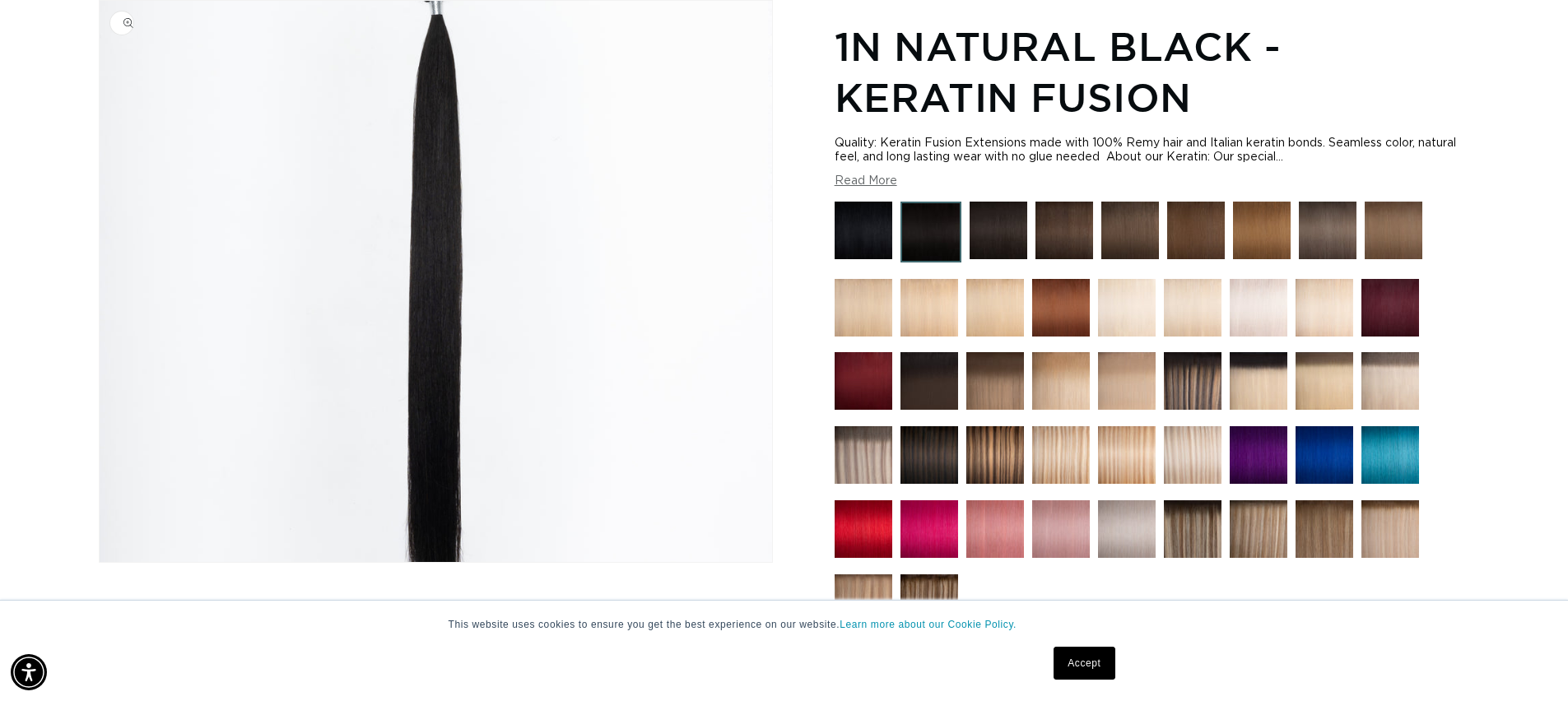
click at [423, 74] on img "Gallery Viewer" at bounding box center [436, 281] width 673 height 562
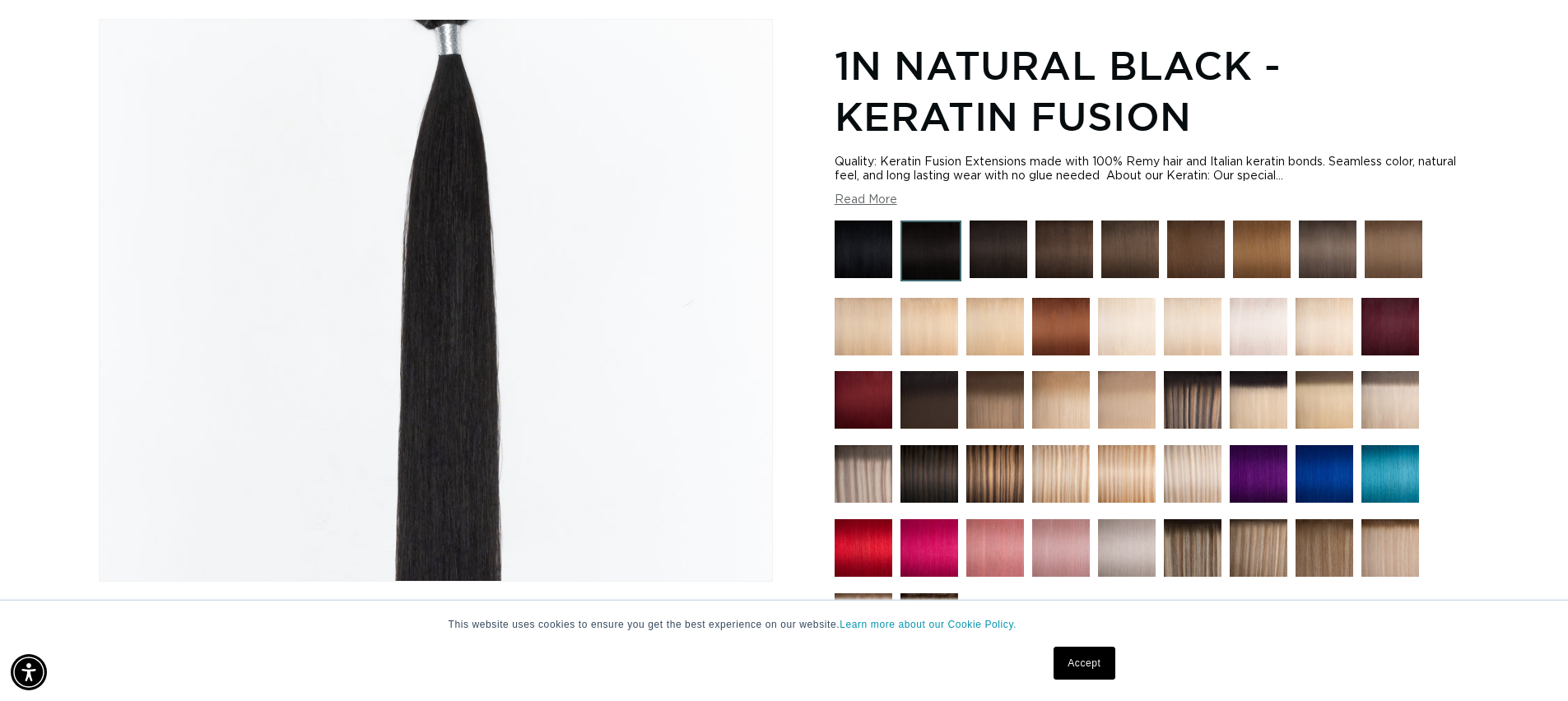
scroll to position [0, 0]
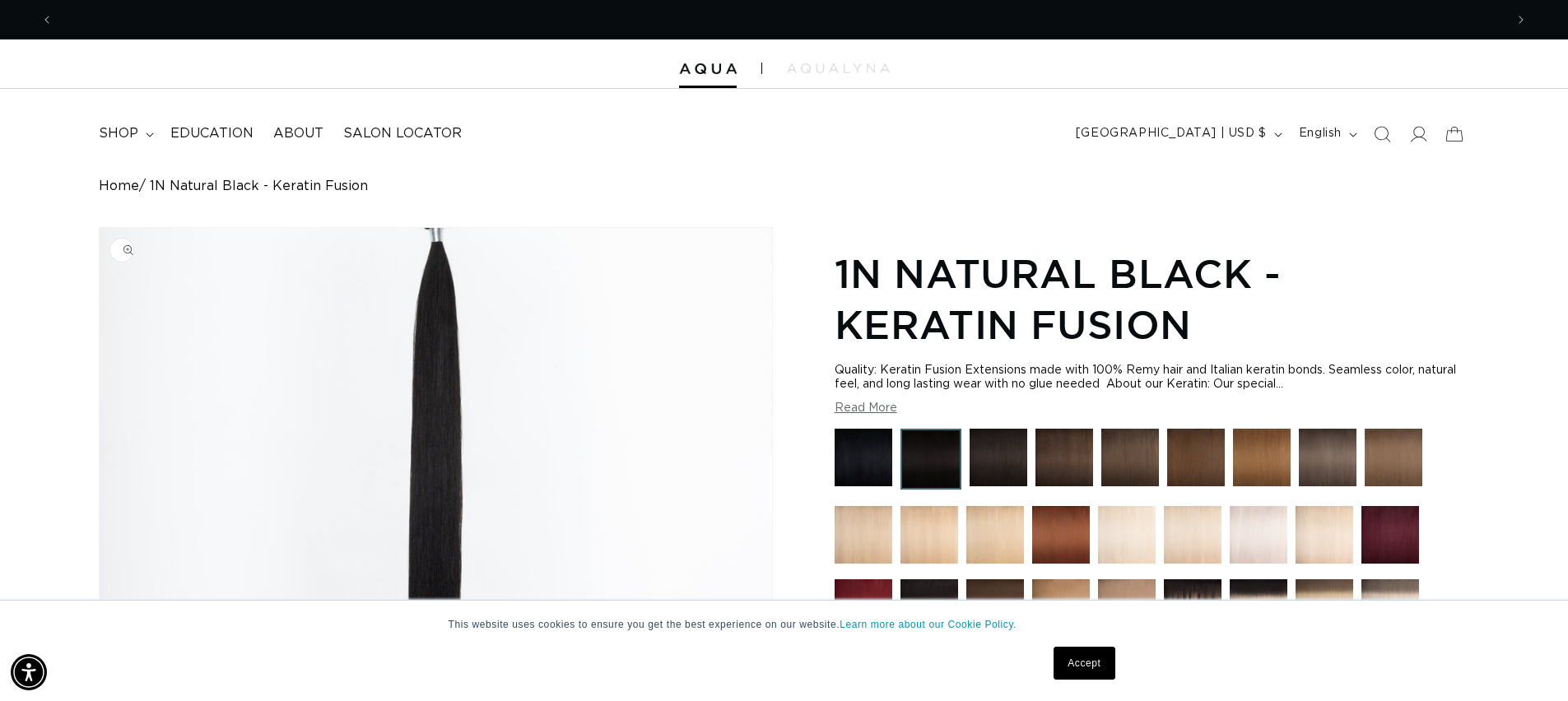
click at [471, 261] on img "Gallery Viewer" at bounding box center [436, 509] width 673 height 562
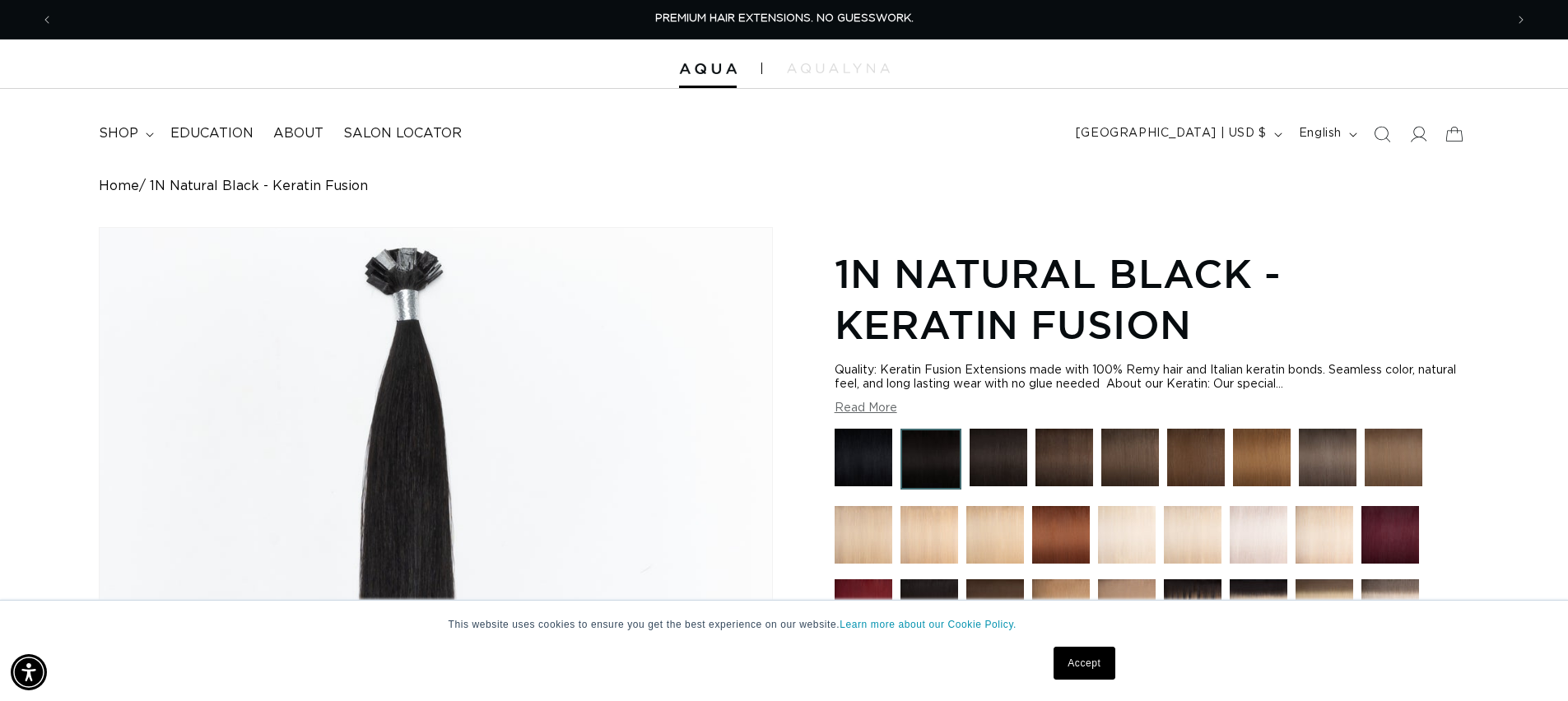
click at [466, 261] on div "Gallery Viewer" at bounding box center [436, 509] width 673 height 562
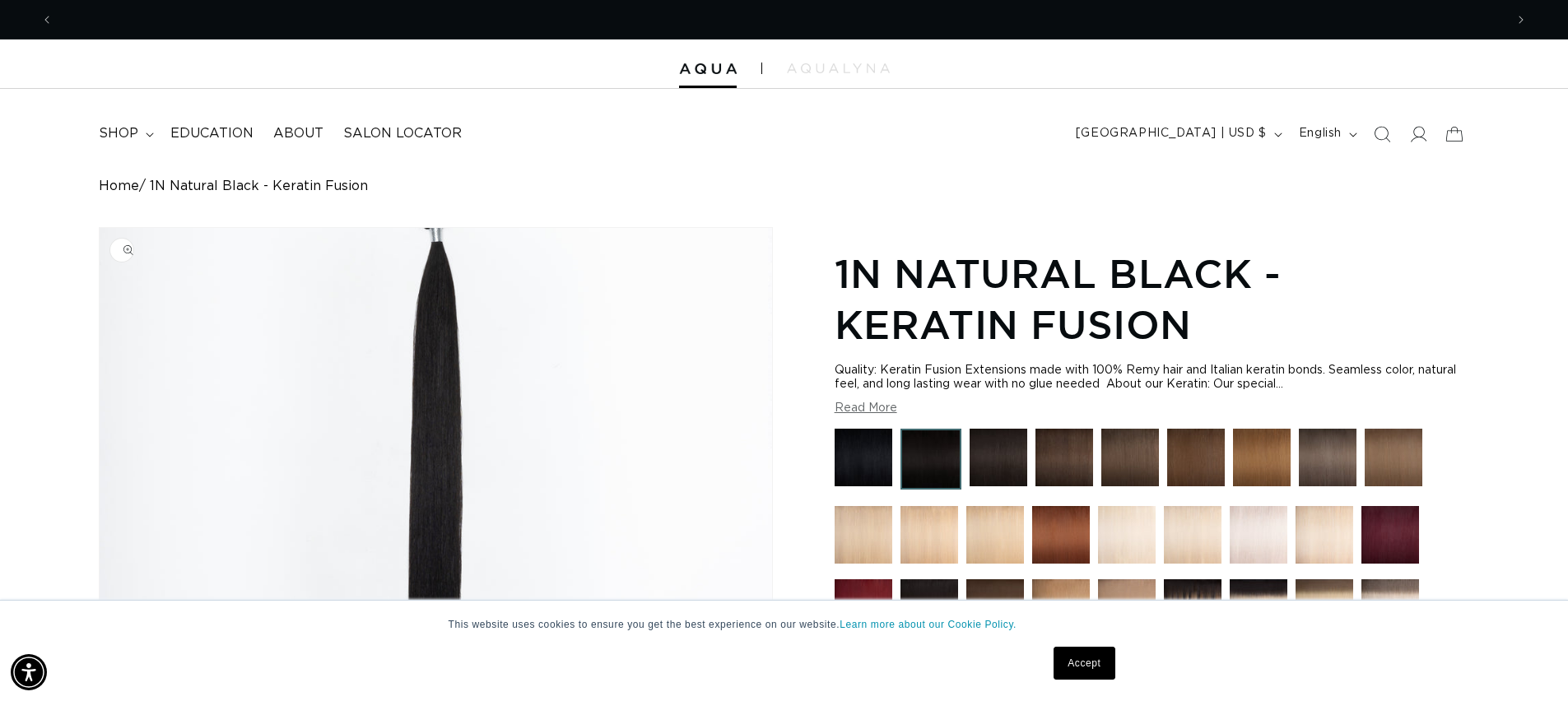
scroll to position [0, 1451]
click at [466, 261] on img "Gallery Viewer" at bounding box center [436, 509] width 673 height 562
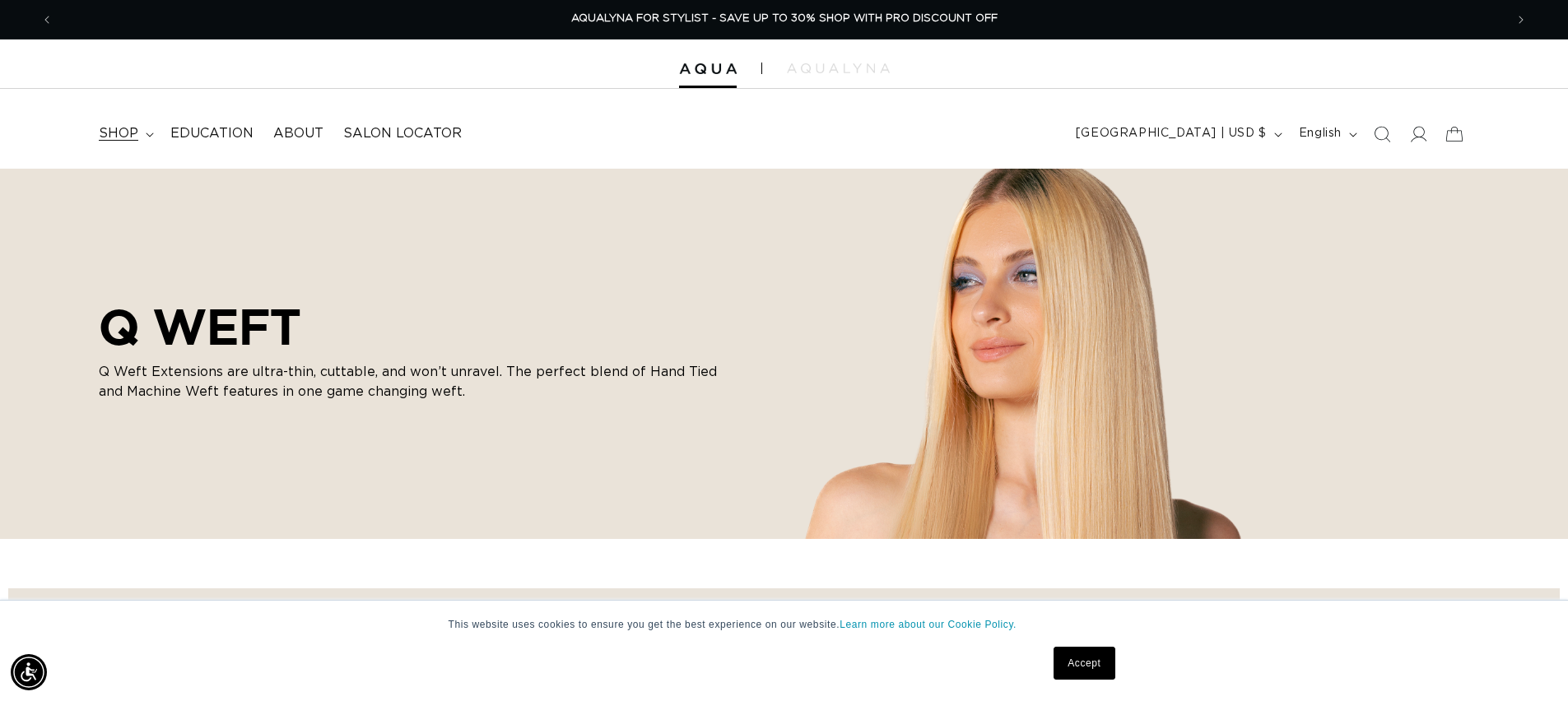
click at [146, 133] on icon at bounding box center [150, 134] width 9 height 5
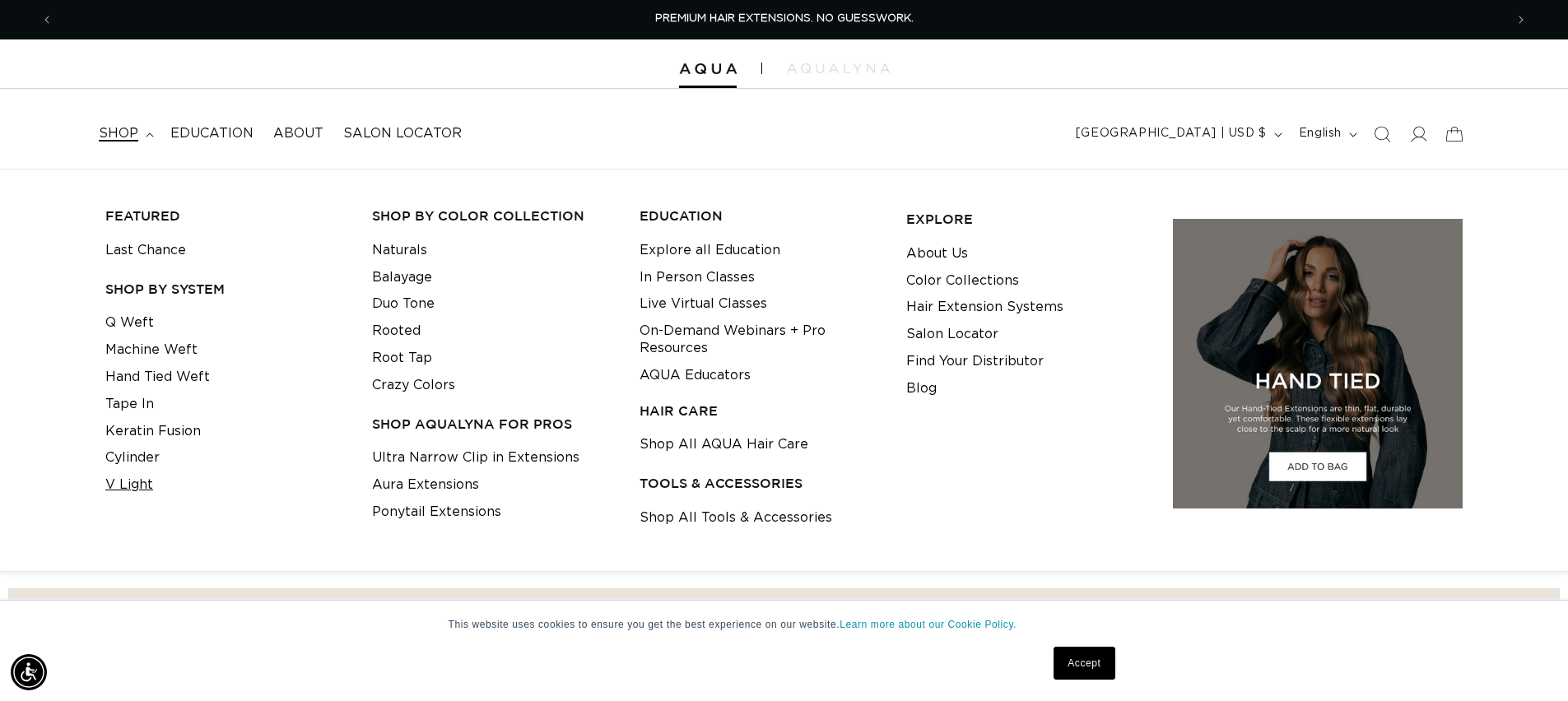
click at [132, 484] on link "V Light" at bounding box center [129, 485] width 47 height 27
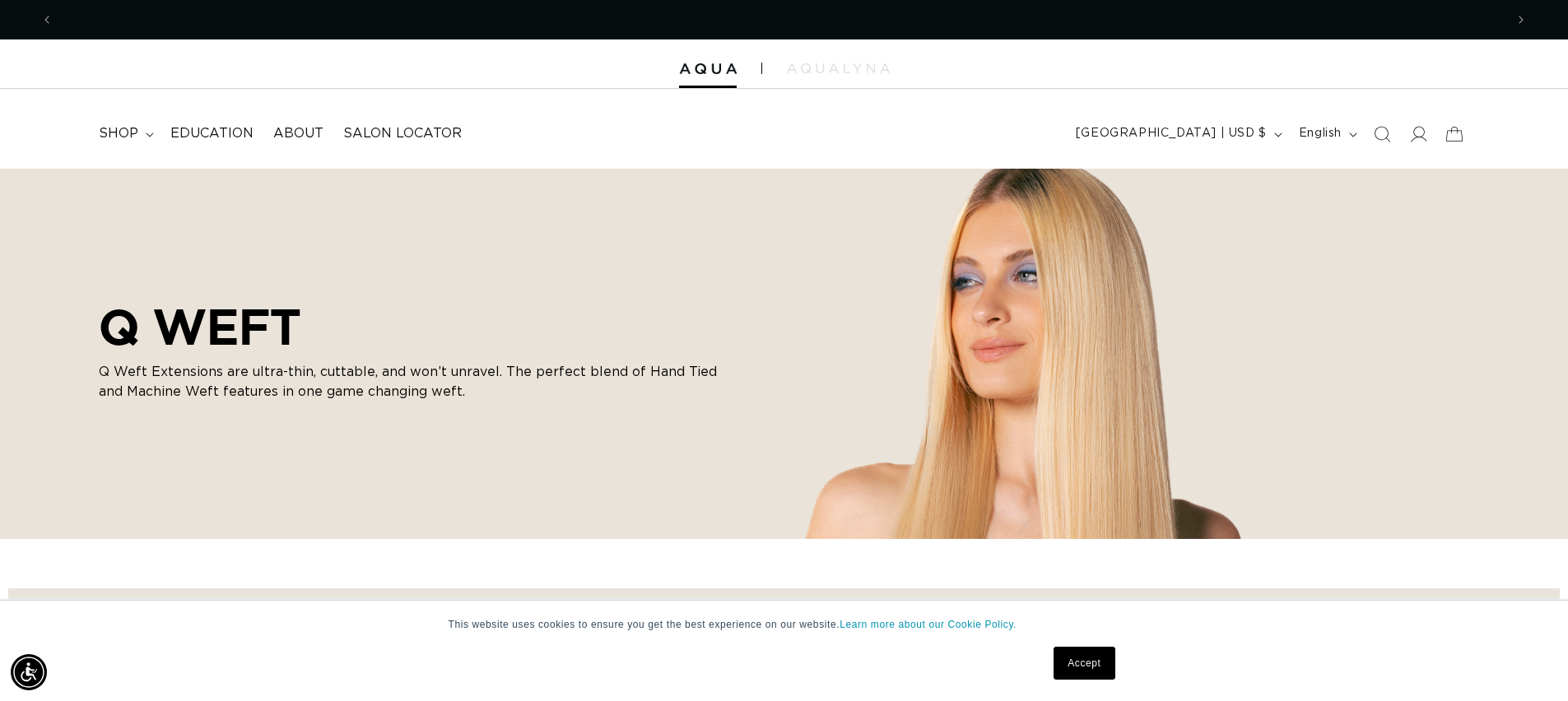
scroll to position [0, 1451]
click at [119, 131] on span "shop" at bounding box center [118, 133] width 40 height 17
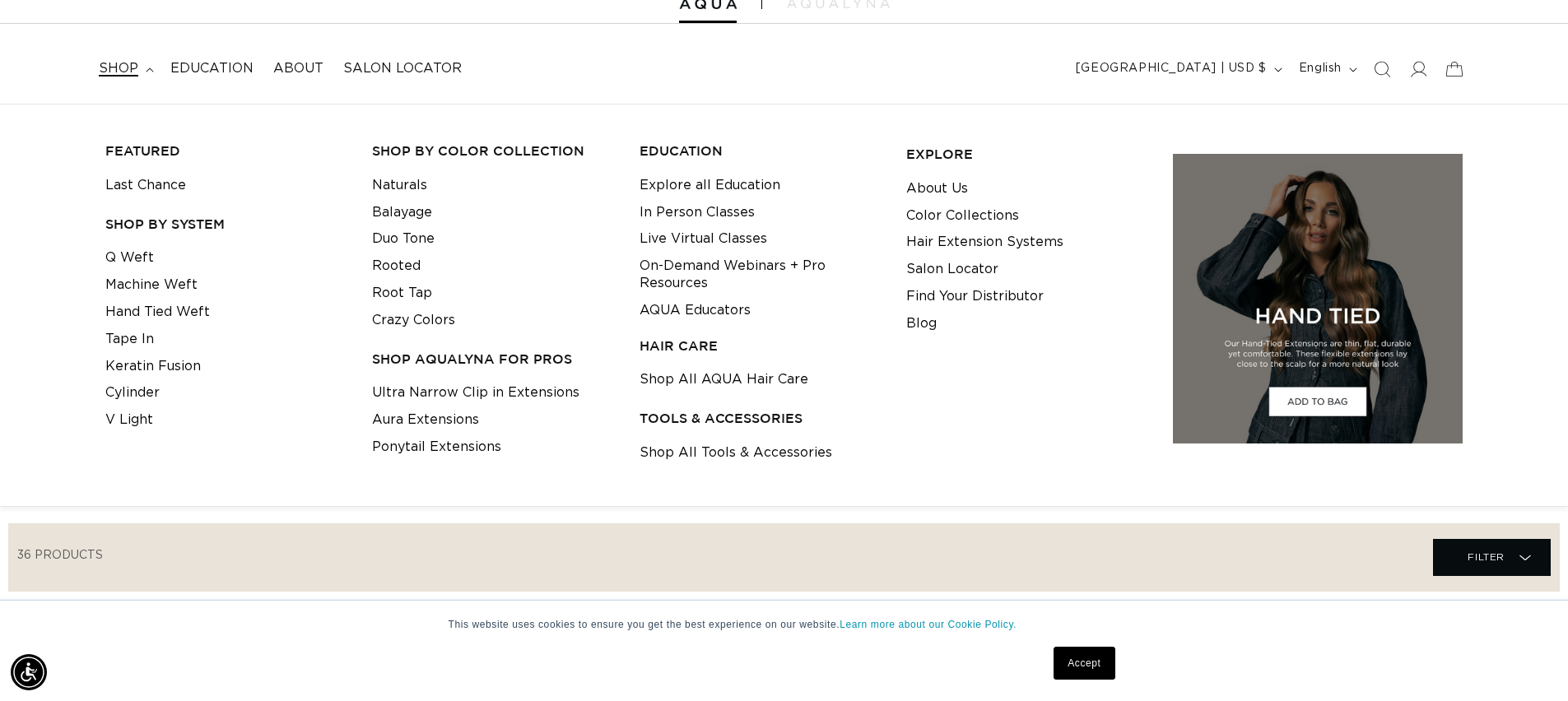
scroll to position [66, 0]
click at [436, 452] on link "Ponytail Extensions" at bounding box center [437, 447] width 130 height 27
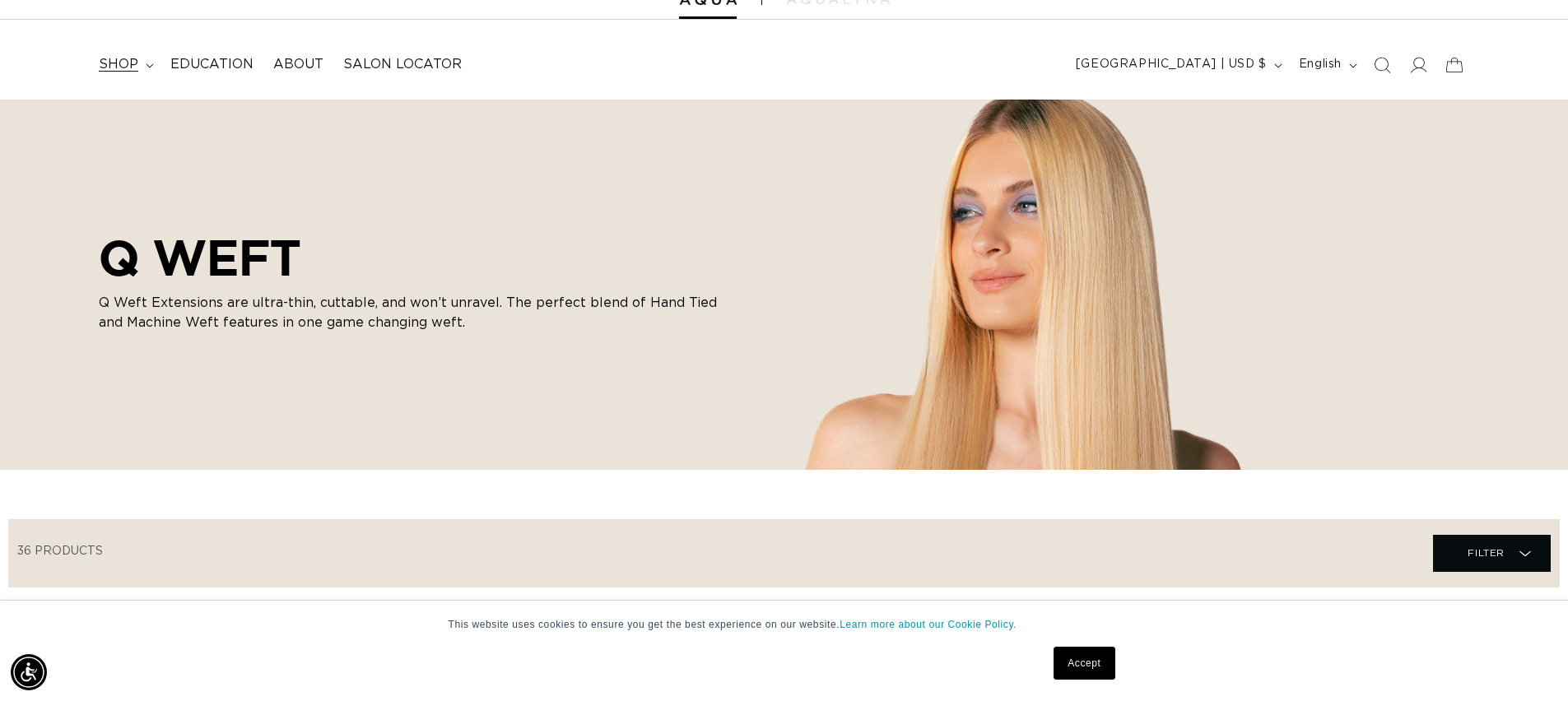
scroll to position [0, 0]
click at [135, 67] on span "shop" at bounding box center [118, 65] width 40 height 17
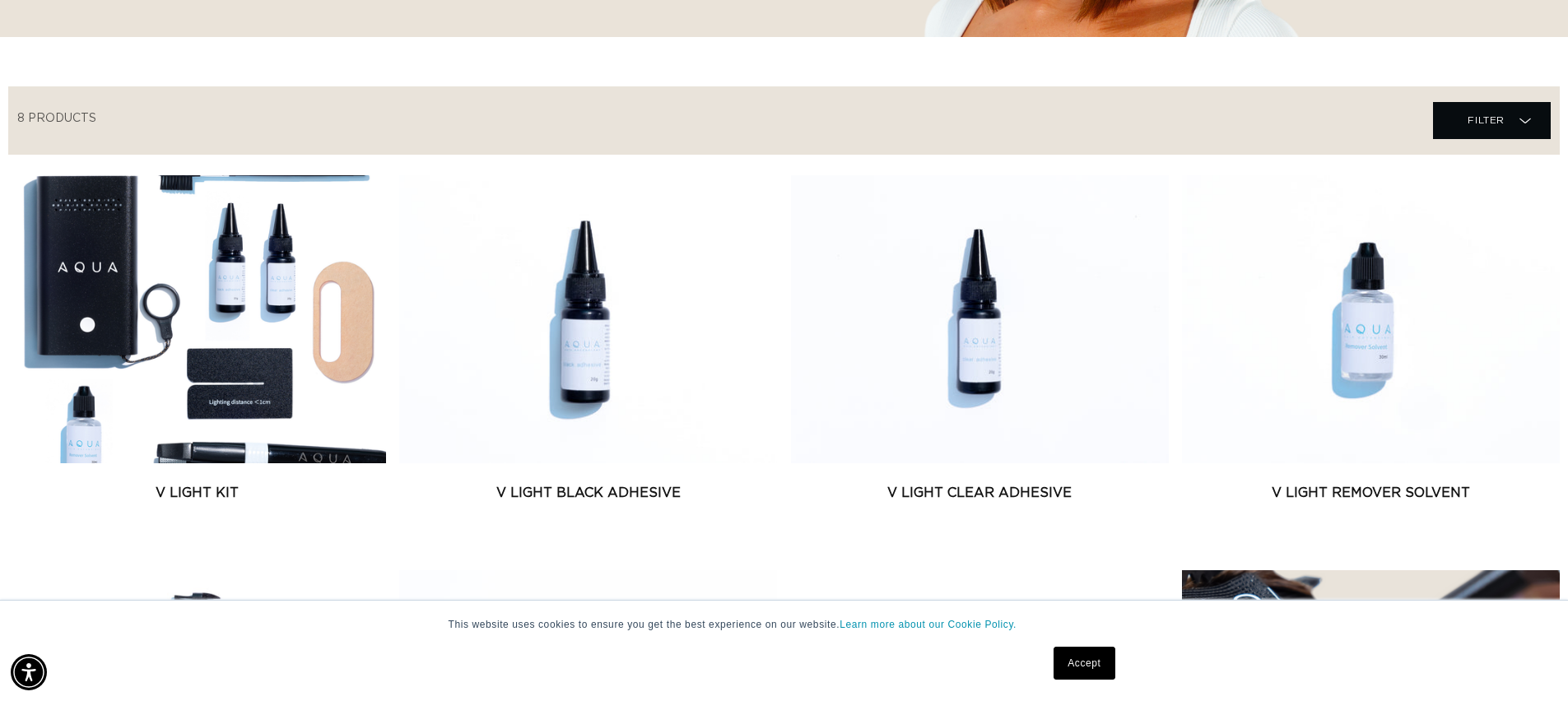
scroll to position [0, 2902]
